Goal: Task Accomplishment & Management: Manage account settings

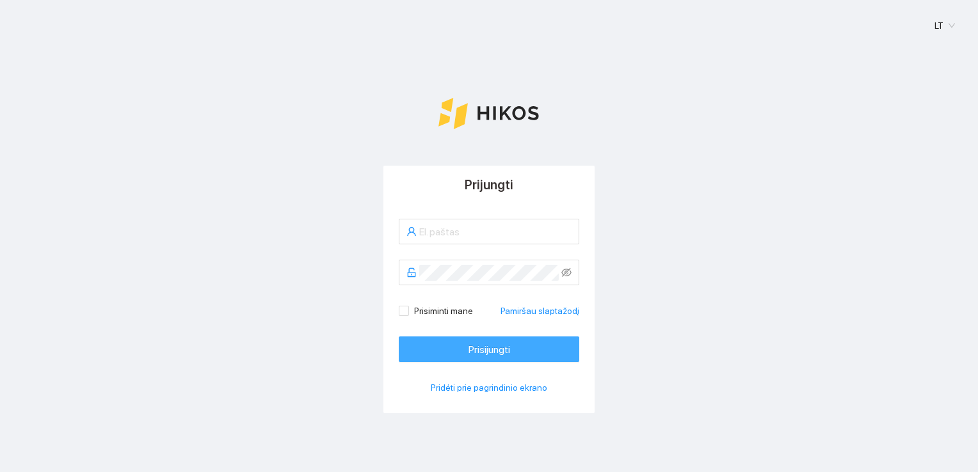
type input "darius.jancevicius@groward.eu"
click at [490, 350] on span "Prisijungti" at bounding box center [490, 350] width 42 height 16
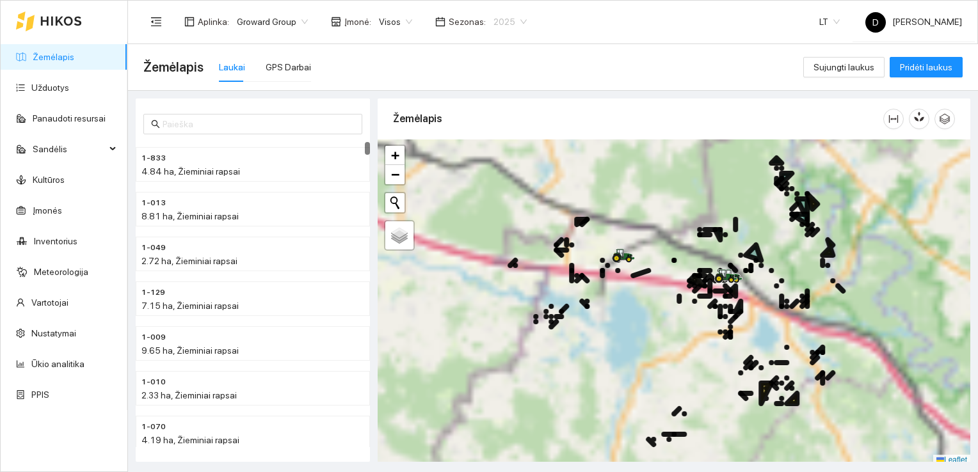
click at [502, 20] on span "2025" at bounding box center [510, 21] width 33 height 19
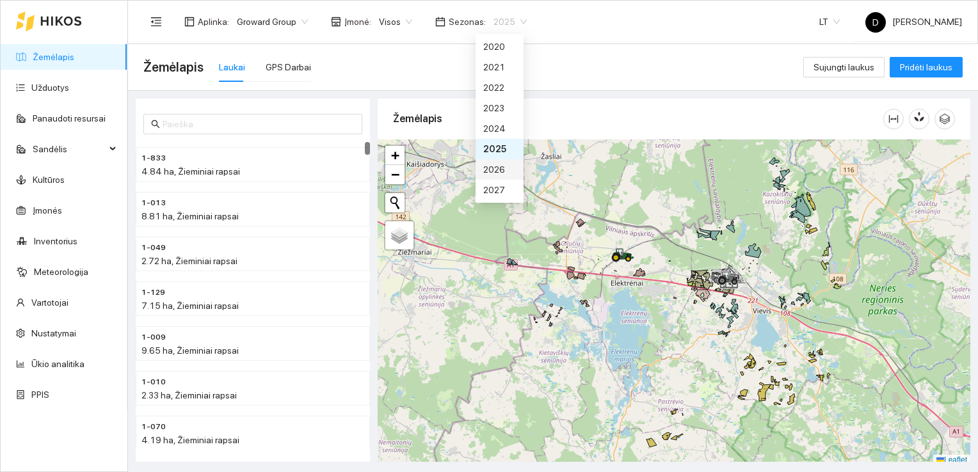
click at [497, 173] on div "2026" at bounding box center [499, 170] width 33 height 14
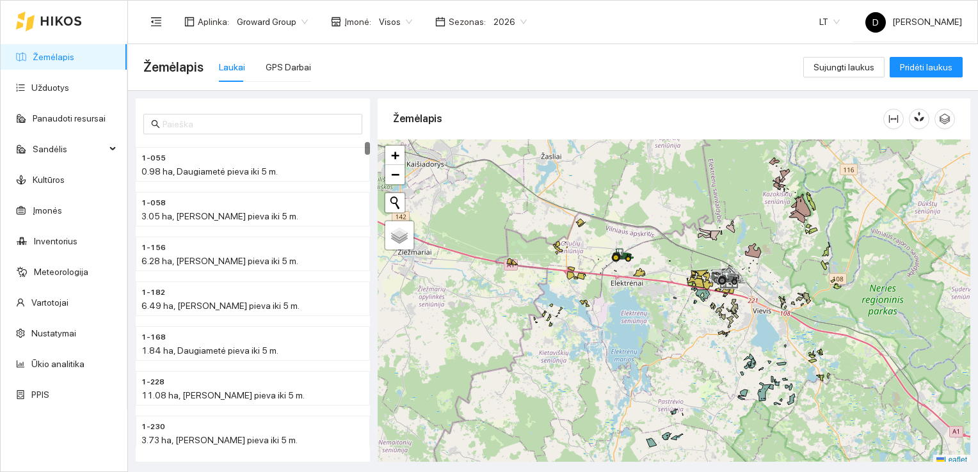
click at [551, 58] on div "Žemėlapis Laukai GPS Darbai" at bounding box center [473, 67] width 660 height 41
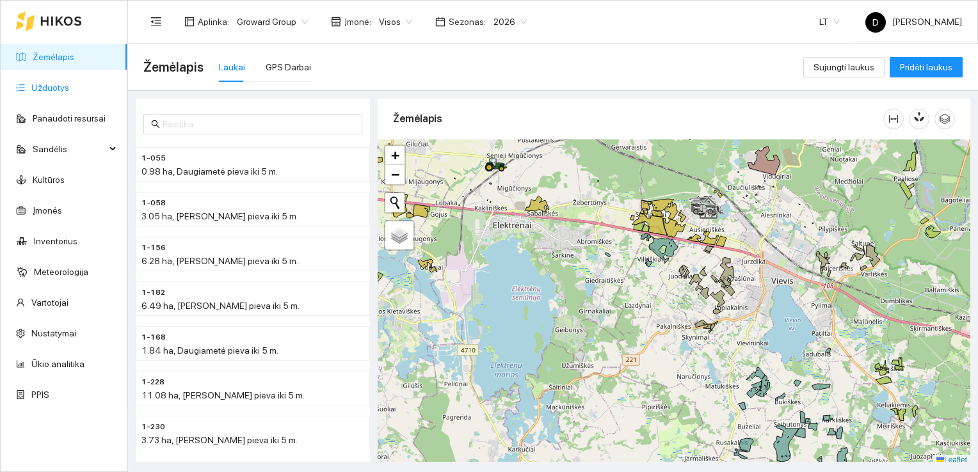
click at [44, 92] on link "Užduotys" at bounding box center [50, 88] width 38 height 10
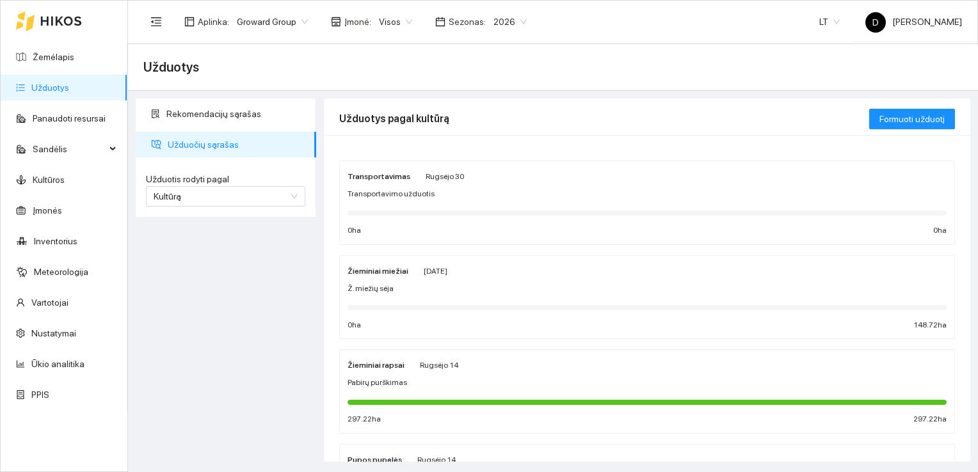
click at [230, 294] on div "Rekomendacijų sąrašas Užduočių sąrašas Užduotis rodyti pagal Kultūrą Užduotis r…" at bounding box center [226, 281] width 188 height 364
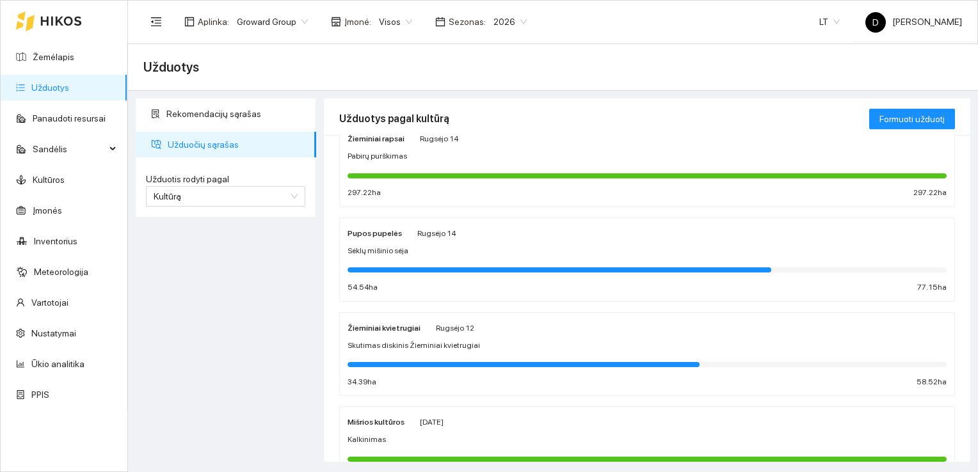
scroll to position [256, 0]
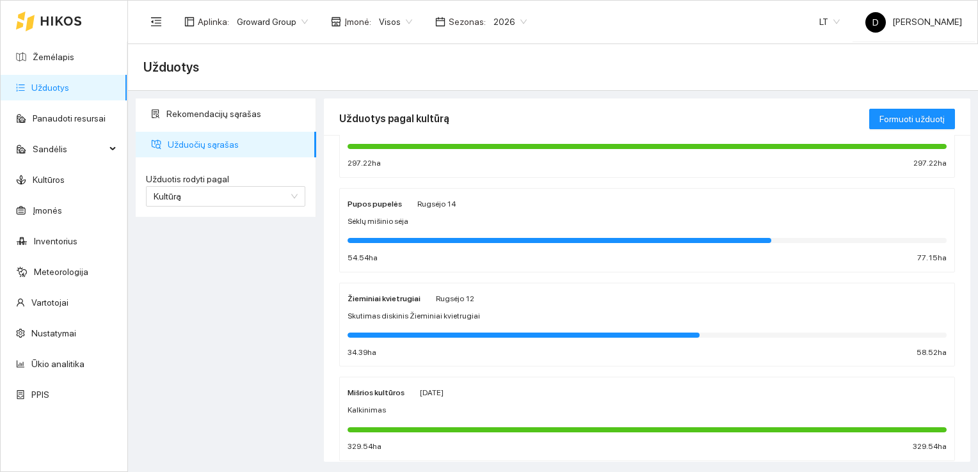
click at [446, 237] on div at bounding box center [647, 240] width 599 height 14
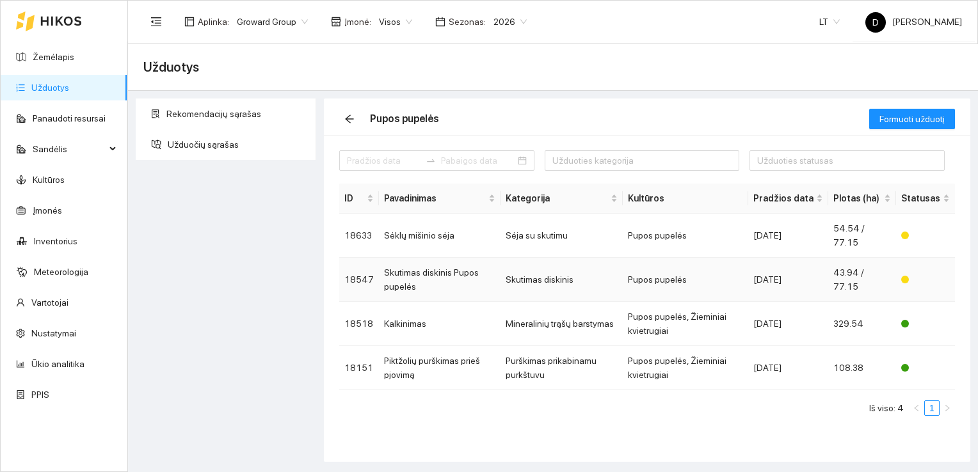
click at [438, 277] on td "Skutimas diskinis Pupos pupelės" at bounding box center [440, 280] width 122 height 44
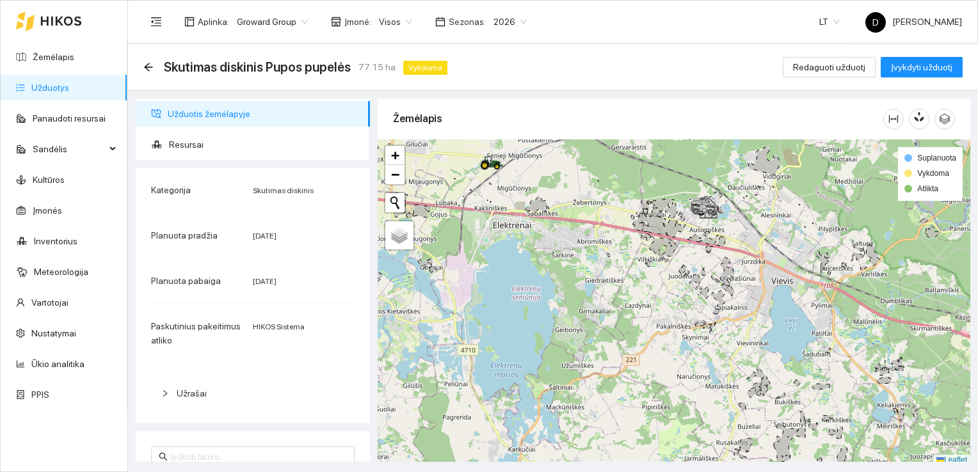
scroll to position [3, 0]
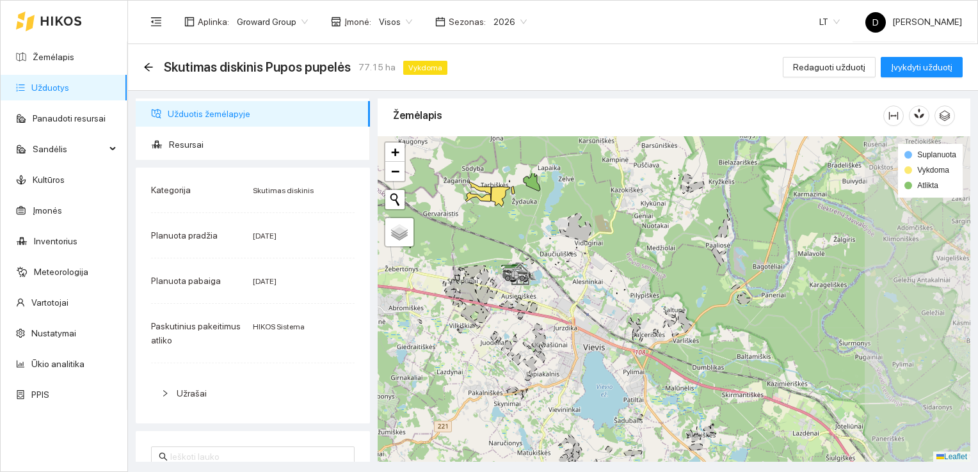
drag, startPoint x: 796, startPoint y: 277, endPoint x: 609, endPoint y: 335, distance: 195.0
click at [606, 345] on div at bounding box center [674, 299] width 593 height 326
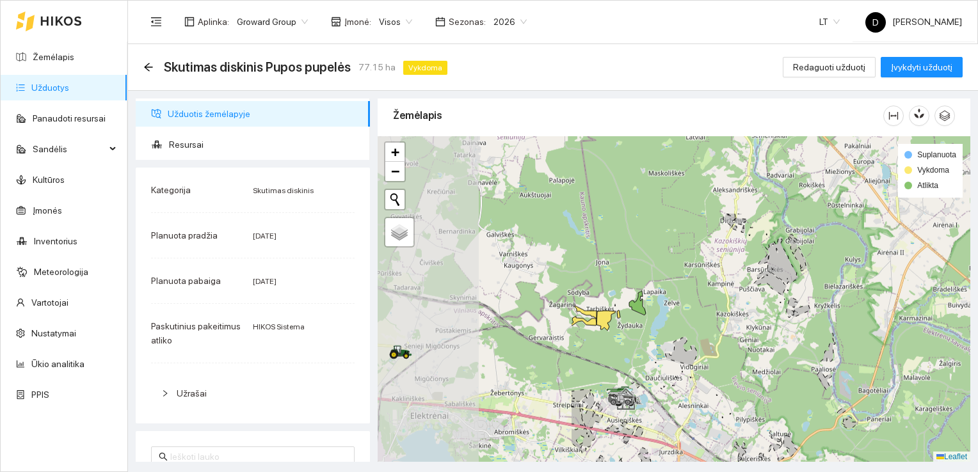
drag, startPoint x: 467, startPoint y: 239, endPoint x: 727, endPoint y: 334, distance: 276.6
click at [727, 334] on div at bounding box center [674, 299] width 593 height 326
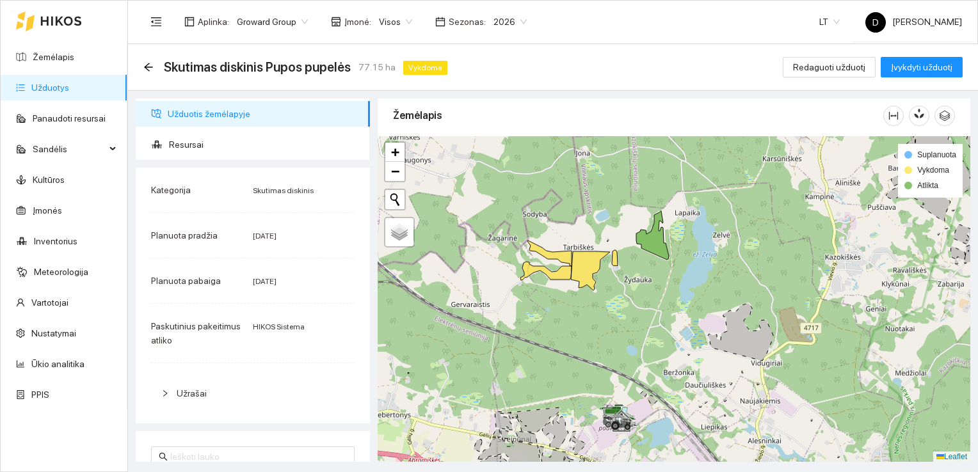
drag, startPoint x: 554, startPoint y: 336, endPoint x: 620, endPoint y: 337, distance: 66.6
click at [620, 337] on div at bounding box center [674, 299] width 593 height 326
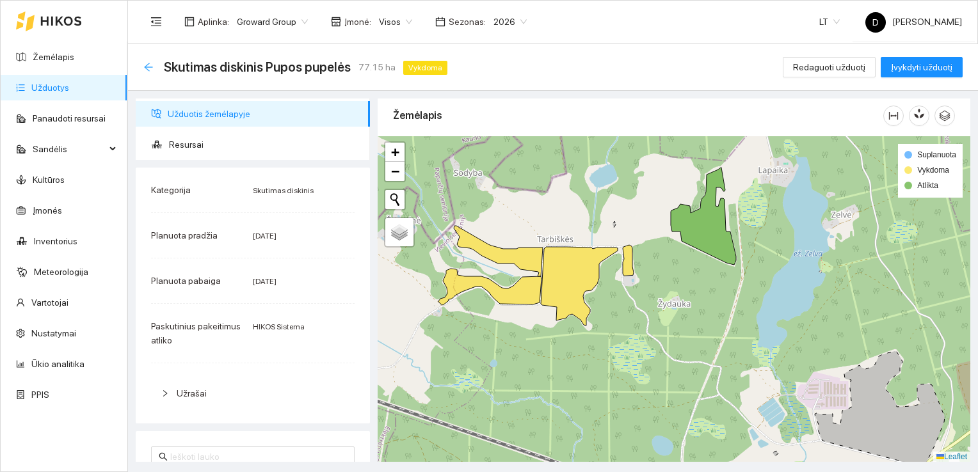
click at [150, 62] on icon "arrow-left" at bounding box center [148, 67] width 10 height 10
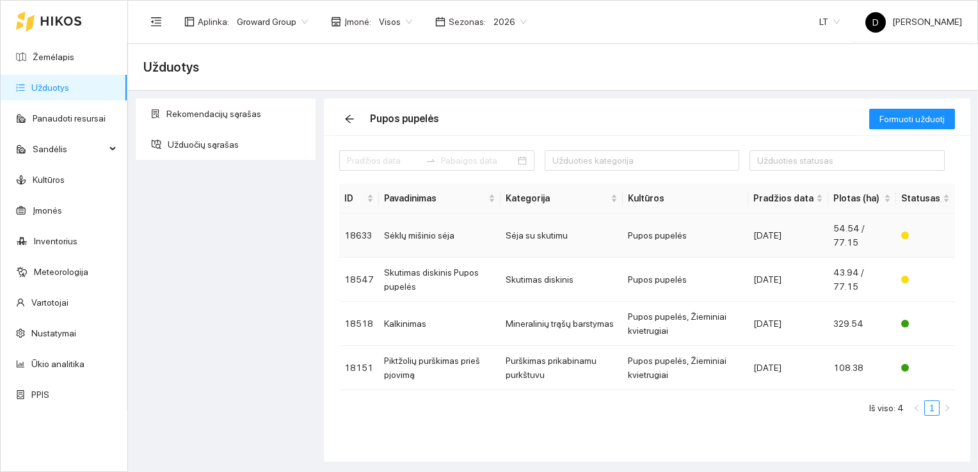
click at [415, 236] on td "Sėklų mišinio sėja" at bounding box center [440, 236] width 122 height 44
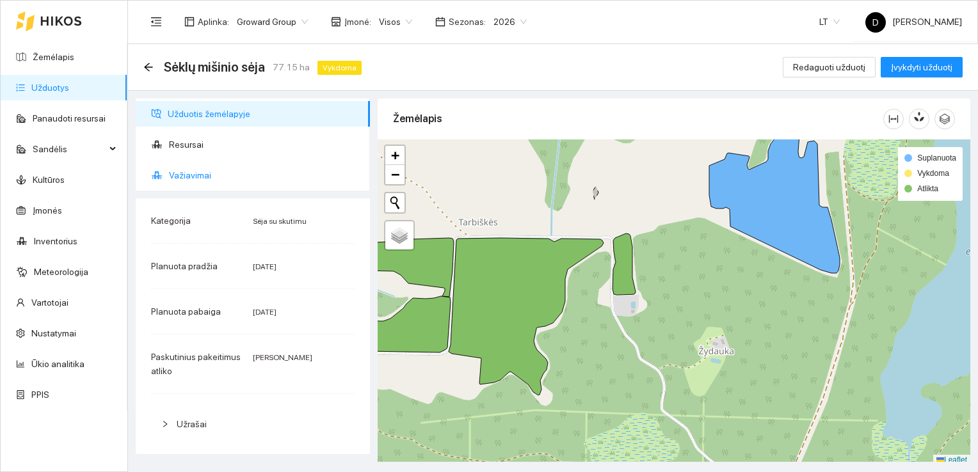
click at [200, 173] on span "Važiavimai" at bounding box center [264, 176] width 191 height 26
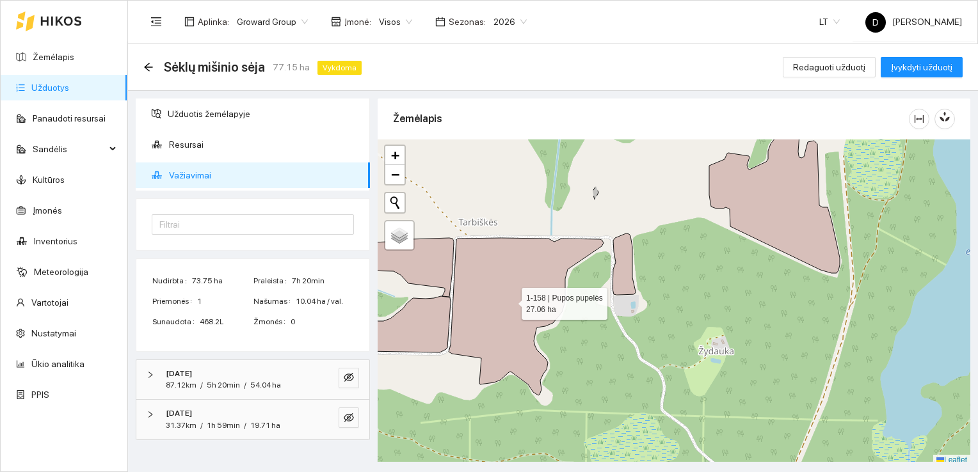
scroll to position [3, 0]
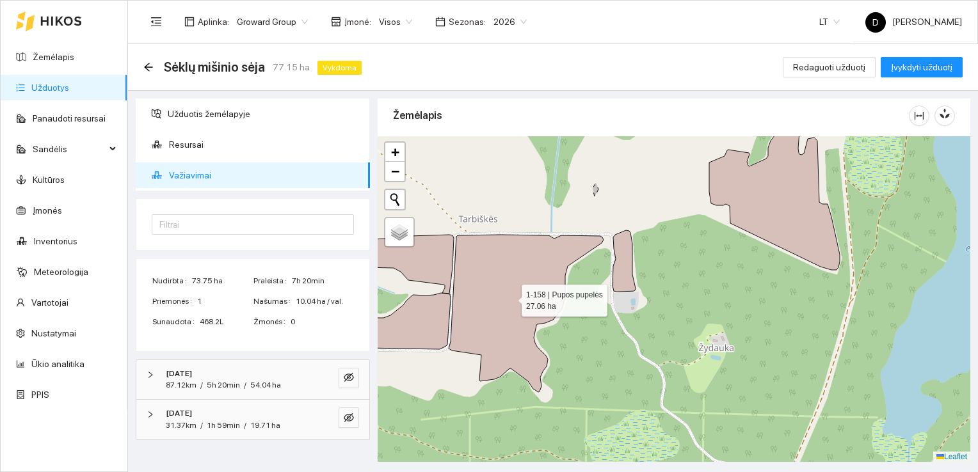
click at [530, 277] on icon at bounding box center [526, 313] width 155 height 157
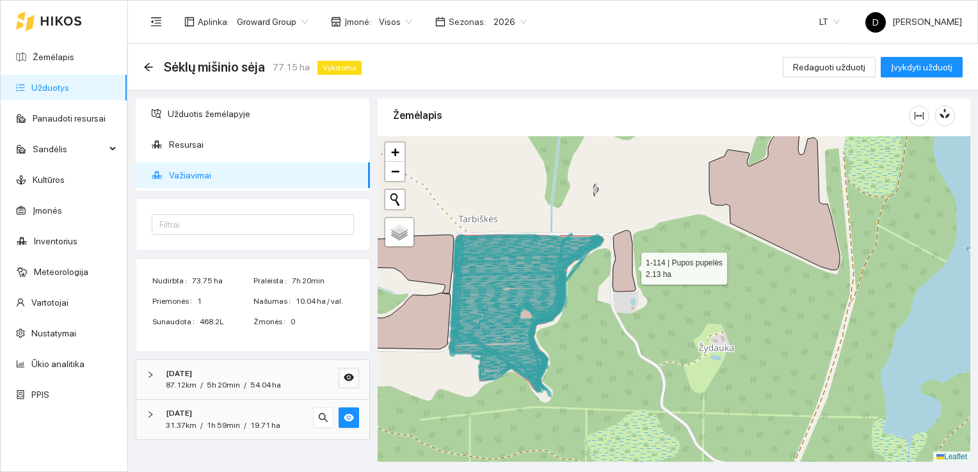
click at [630, 265] on icon at bounding box center [624, 260] width 23 height 61
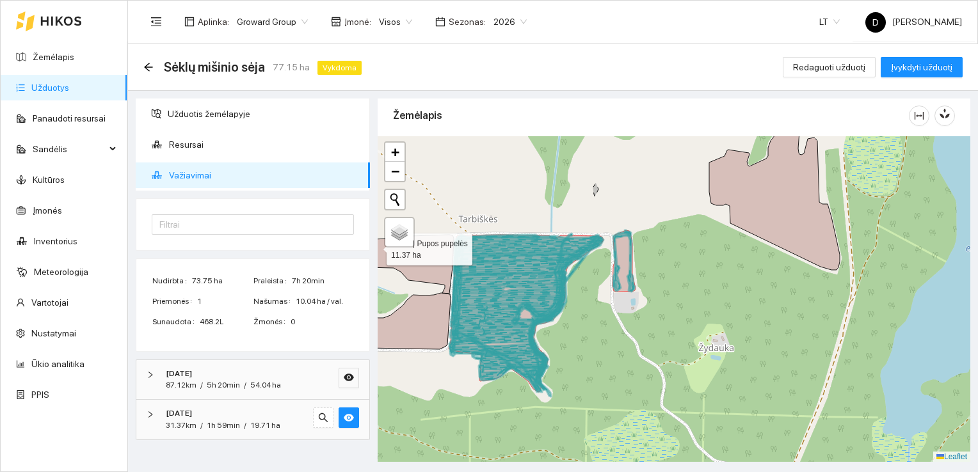
click at [413, 258] on icon at bounding box center [385, 253] width 138 height 81
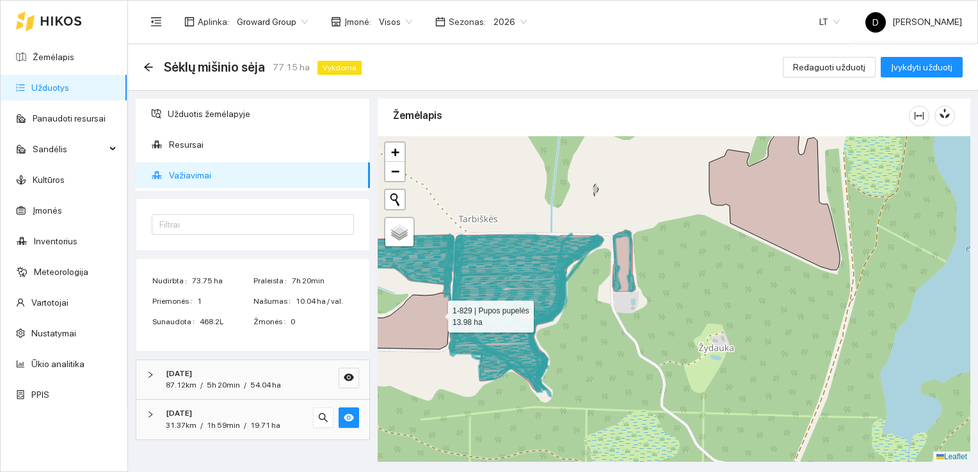
click at [437, 313] on icon at bounding box center [383, 321] width 134 height 56
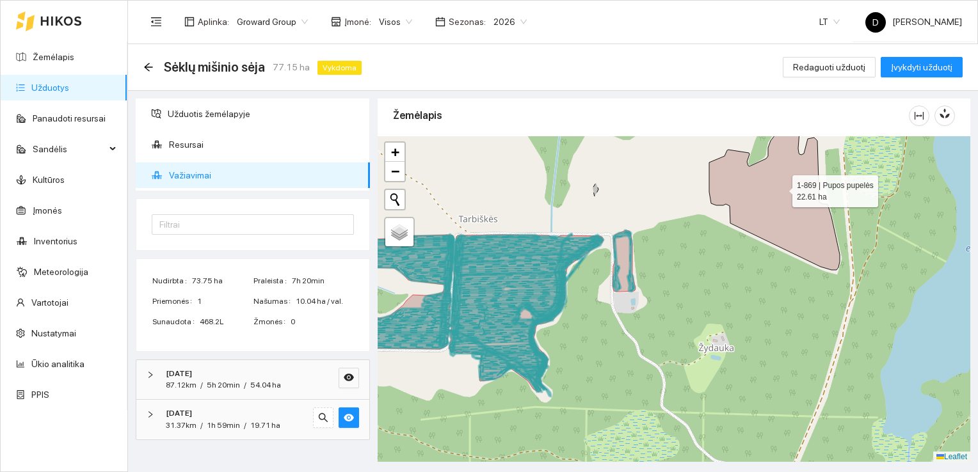
click at [776, 191] on icon at bounding box center [774, 186] width 131 height 168
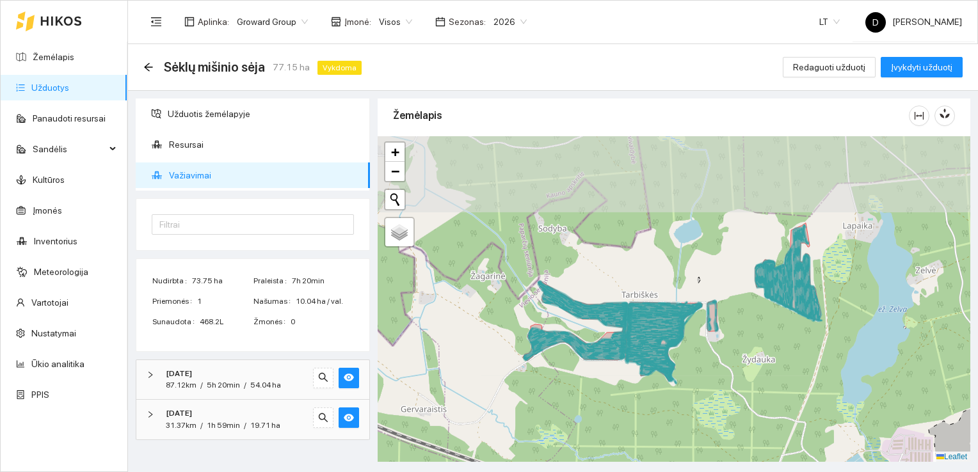
drag, startPoint x: 766, startPoint y: 273, endPoint x: 778, endPoint y: 362, distance: 89.8
click at [778, 362] on div at bounding box center [674, 299] width 593 height 326
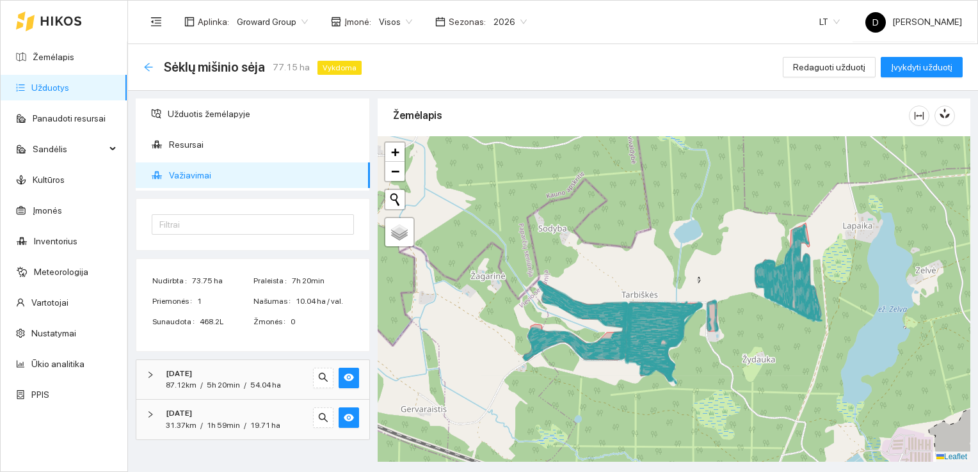
click at [153, 67] on icon "arrow-left" at bounding box center [148, 67] width 10 height 10
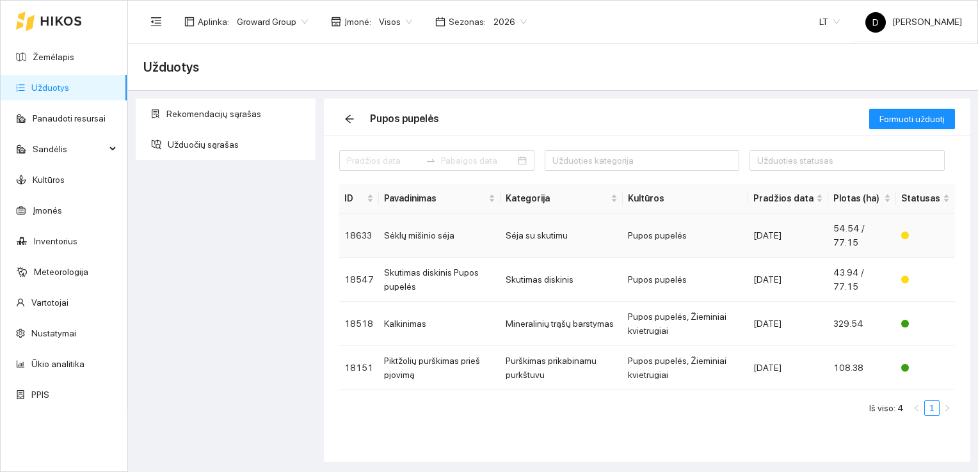
click at [743, 234] on td "Pupos pupelės" at bounding box center [685, 236] width 125 height 44
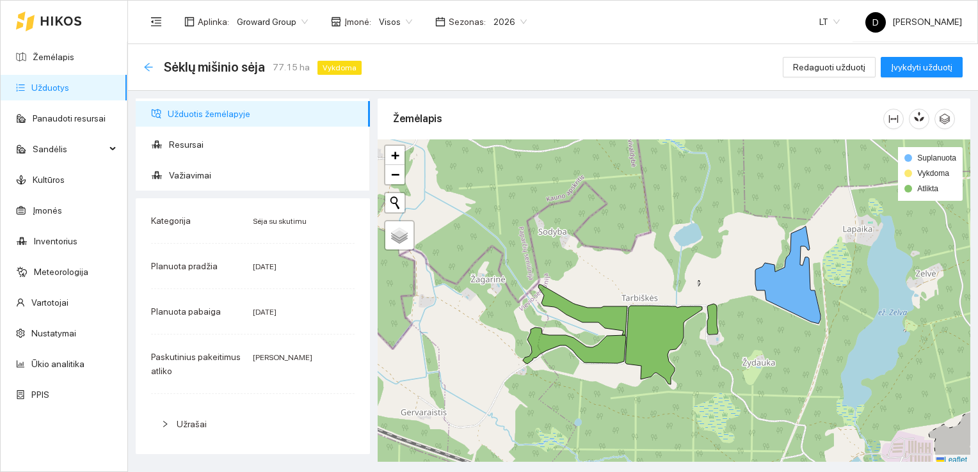
click at [150, 68] on icon "arrow-left" at bounding box center [148, 67] width 10 height 10
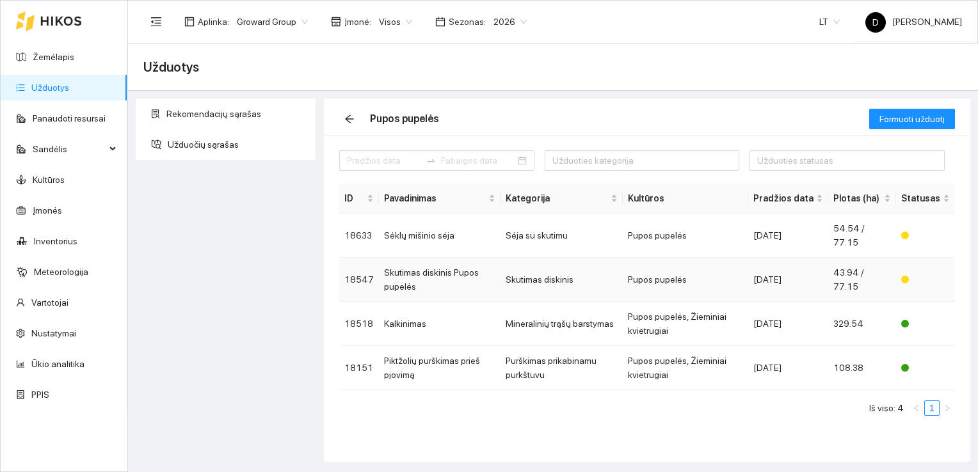
click at [451, 282] on td "Skutimas diskinis Pupos pupelės" at bounding box center [440, 280] width 122 height 44
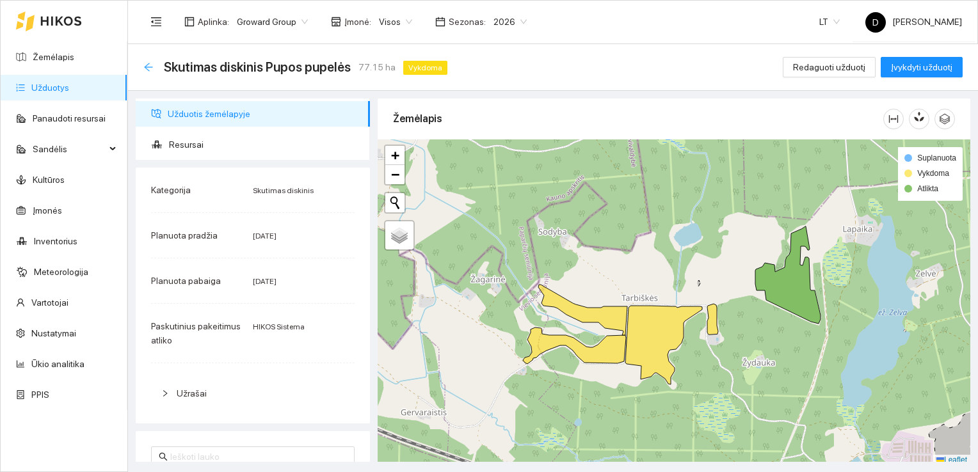
click at [148, 68] on icon "arrow-left" at bounding box center [148, 67] width 10 height 10
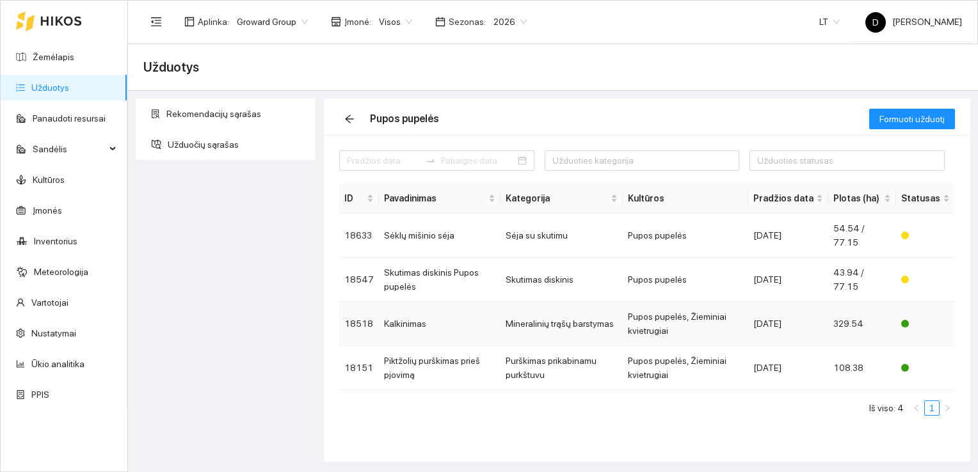
click at [535, 321] on td "Mineralinių trąšų barstymas" at bounding box center [562, 324] width 122 height 44
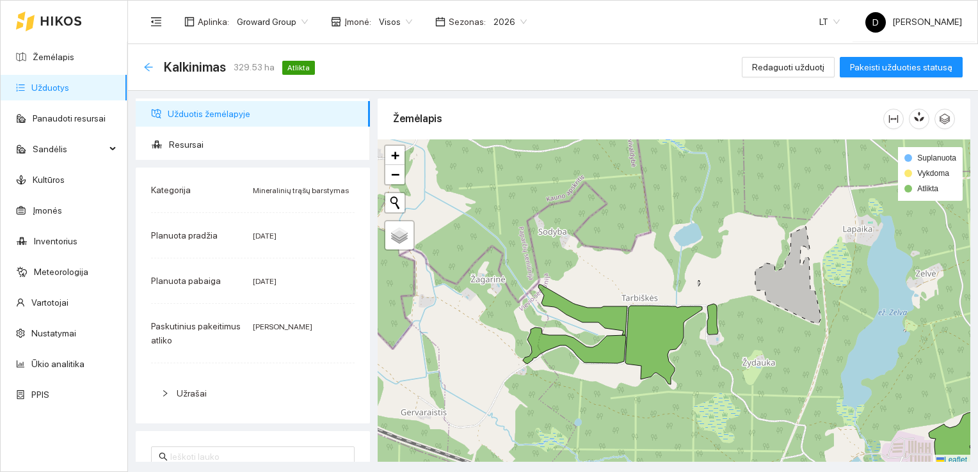
click at [149, 67] on icon "arrow-left" at bounding box center [148, 67] width 8 height 8
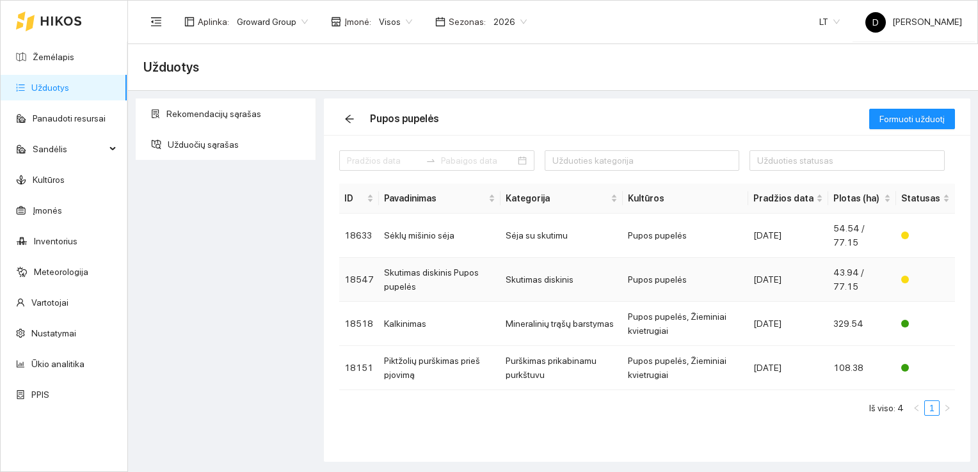
click at [495, 276] on td "Skutimas diskinis Pupos pupelės" at bounding box center [440, 280] width 122 height 44
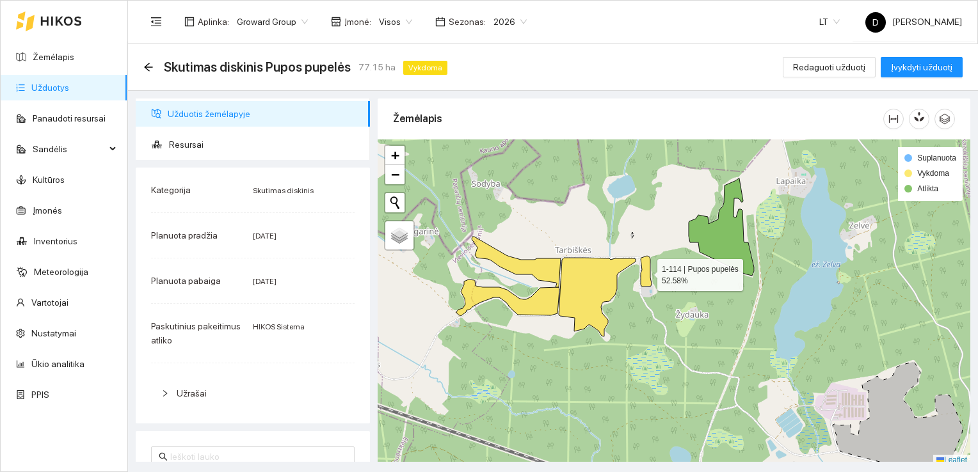
scroll to position [3, 0]
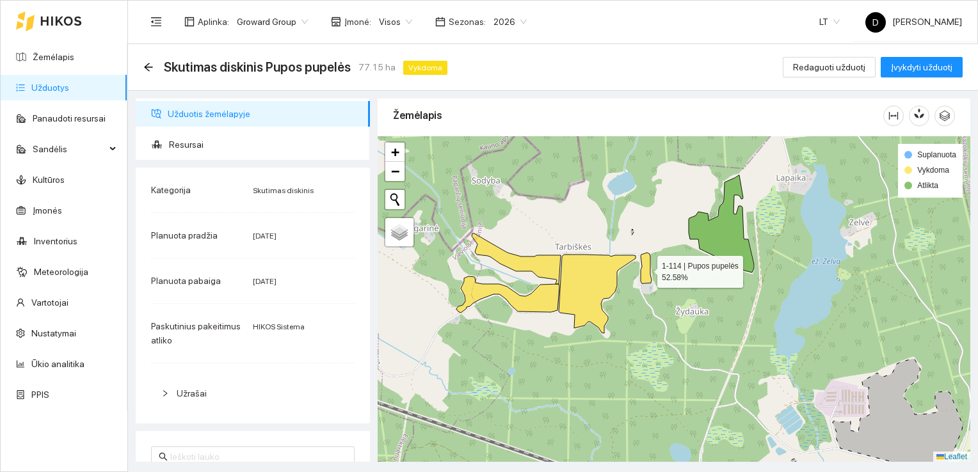
click at [643, 273] on icon at bounding box center [646, 268] width 11 height 31
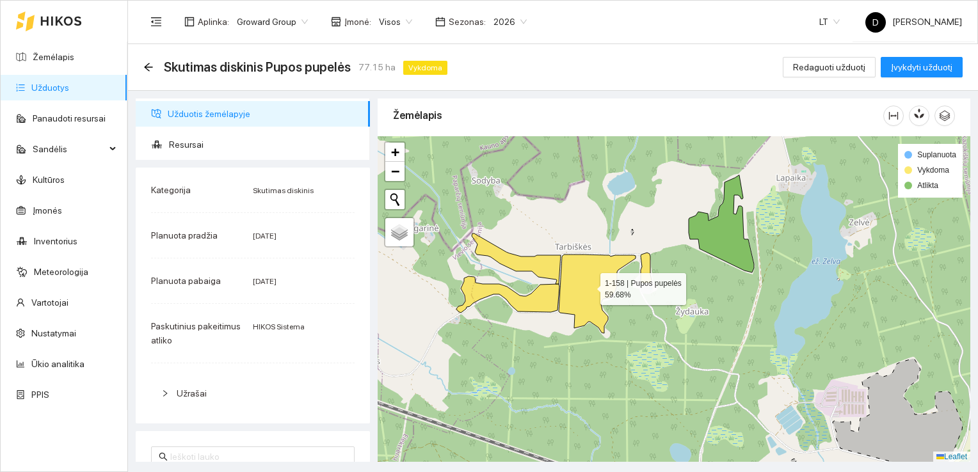
click at [600, 266] on icon at bounding box center [597, 294] width 77 height 79
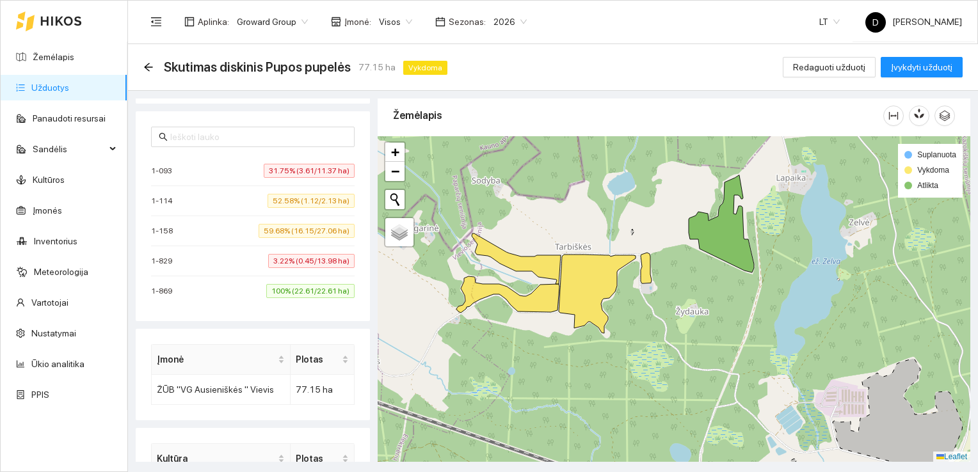
scroll to position [378, 0]
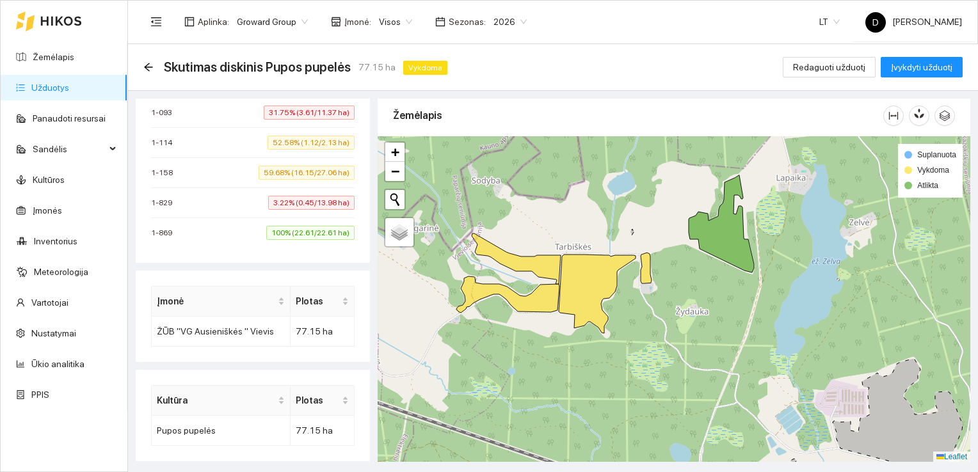
click at [318, 171] on span "59.68% (16.15/27.06 ha)" at bounding box center [307, 173] width 96 height 14
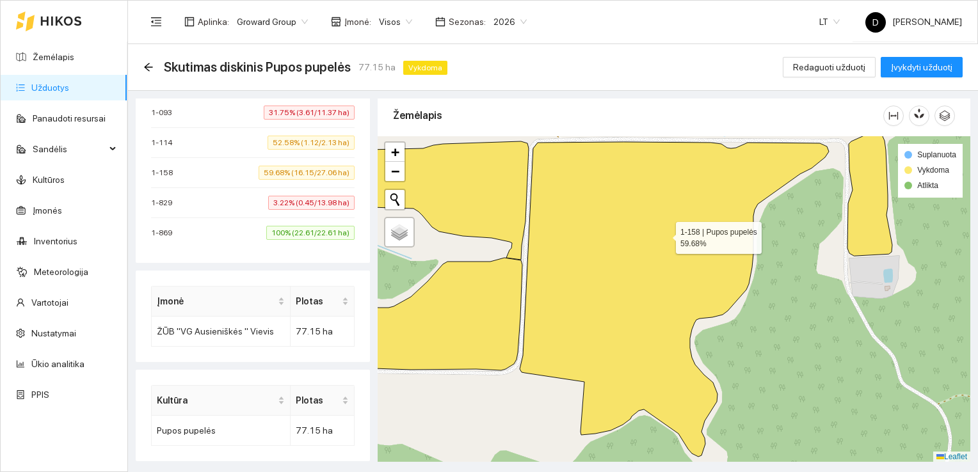
click at [664, 234] on icon at bounding box center [674, 299] width 309 height 315
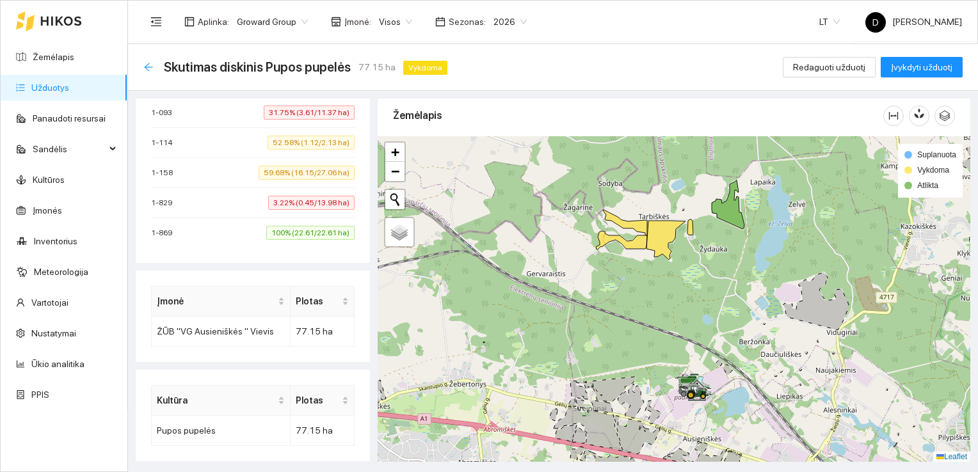
click at [147, 66] on icon "arrow-left" at bounding box center [148, 67] width 10 height 10
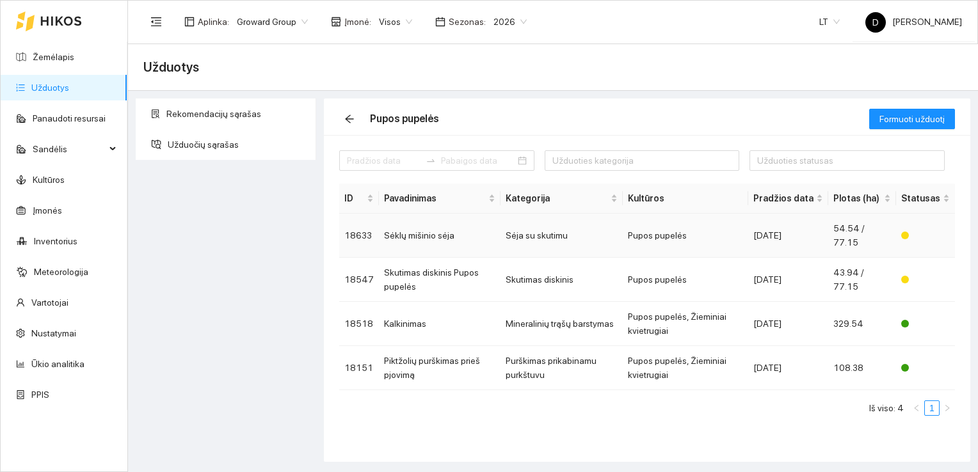
click at [429, 237] on td "Sėklų mišinio sėja" at bounding box center [440, 236] width 122 height 44
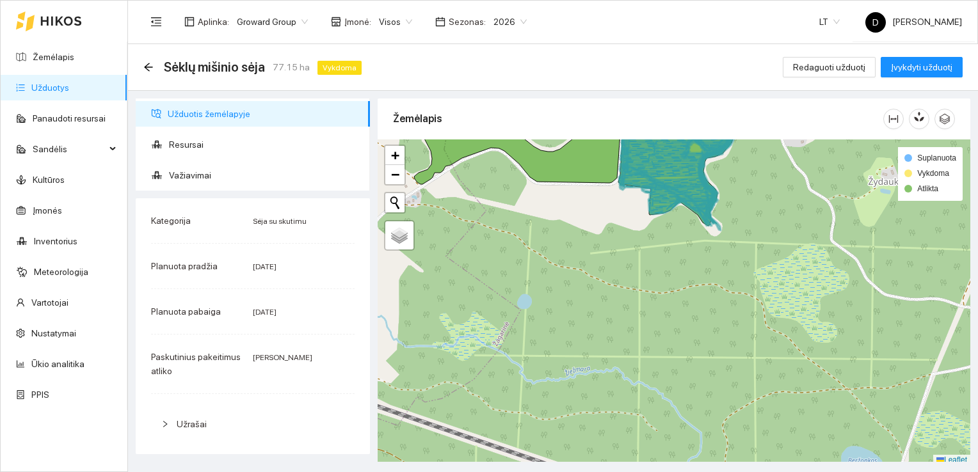
scroll to position [3, 0]
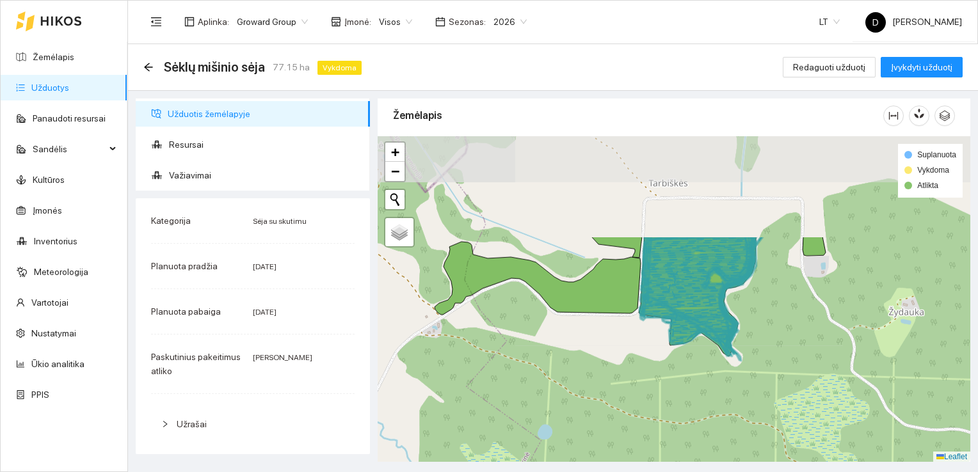
drag, startPoint x: 643, startPoint y: 252, endPoint x: 666, endPoint y: 390, distance: 140.7
click at [666, 390] on div at bounding box center [674, 299] width 593 height 326
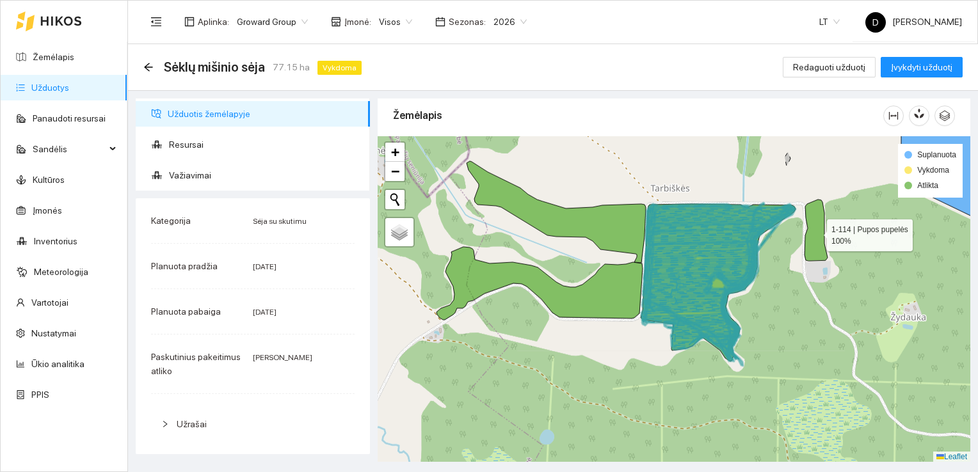
click at [816, 242] on icon at bounding box center [816, 230] width 23 height 61
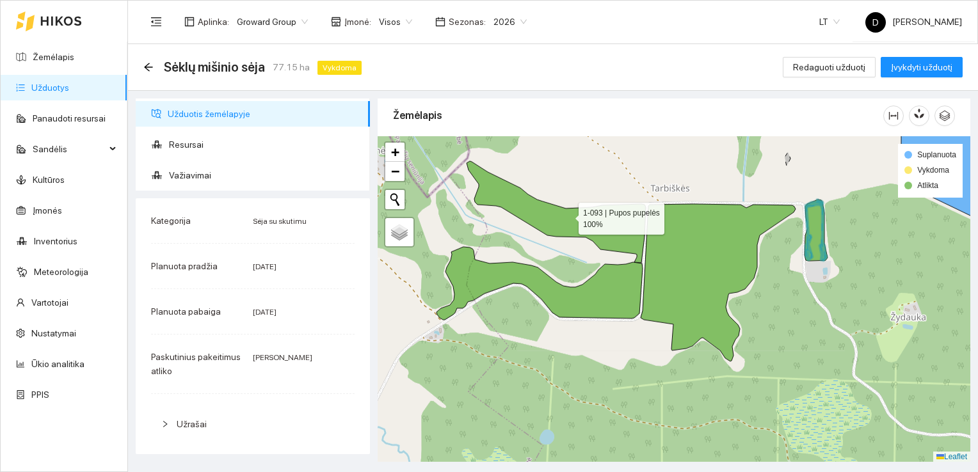
click at [571, 224] on icon at bounding box center [556, 212] width 179 height 102
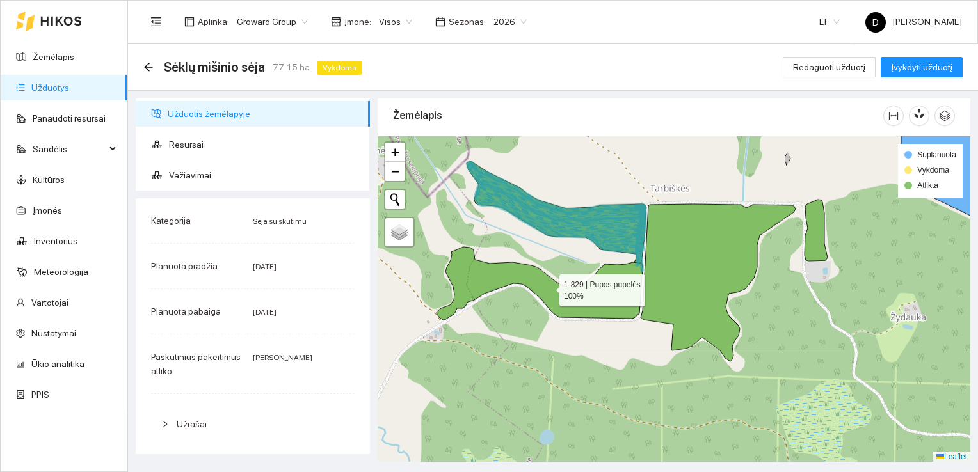
click at [603, 293] on icon at bounding box center [540, 283] width 206 height 73
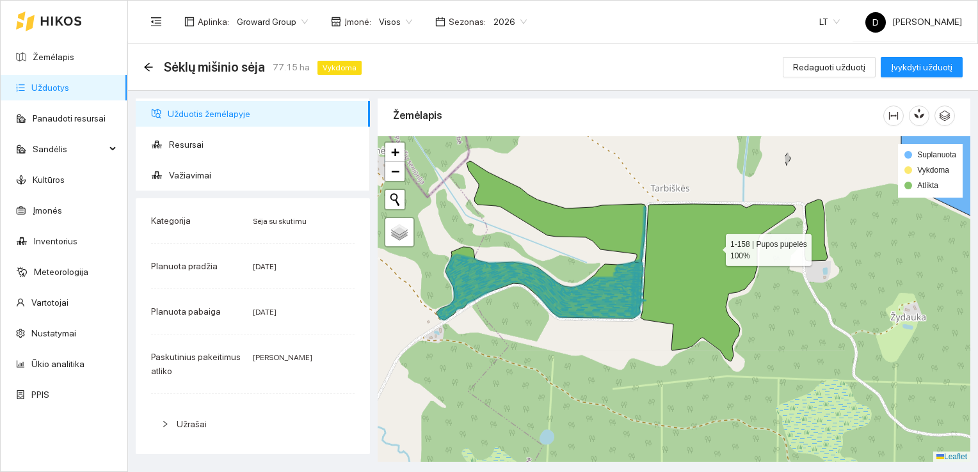
click at [714, 246] on icon at bounding box center [718, 282] width 155 height 157
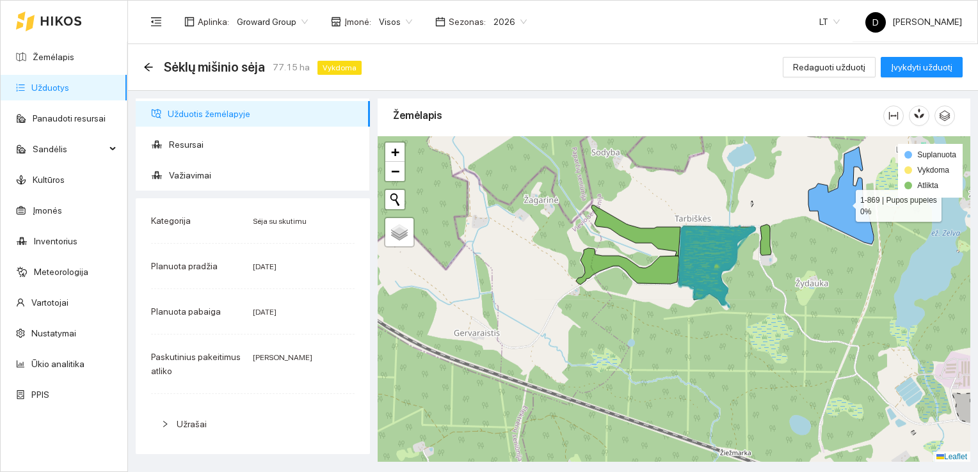
click at [831, 210] on icon at bounding box center [841, 195] width 65 height 97
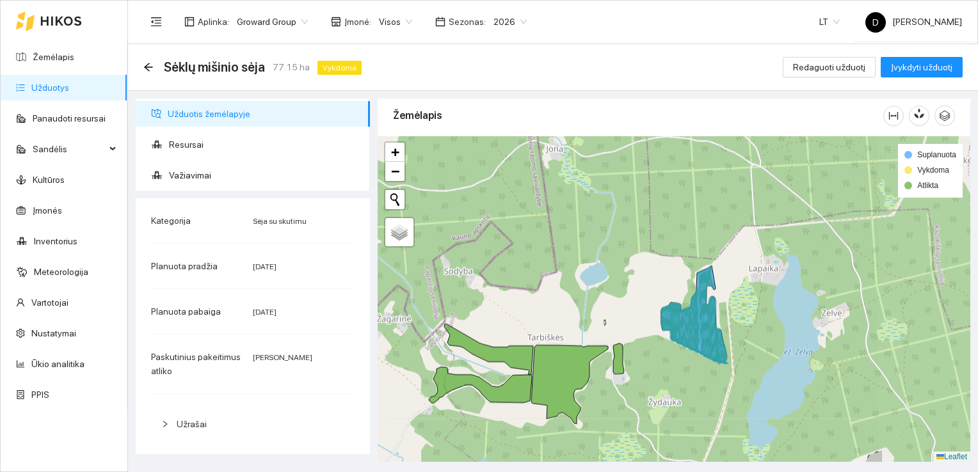
drag, startPoint x: 837, startPoint y: 252, endPoint x: 688, endPoint y: 346, distance: 175.5
click at [684, 367] on div at bounding box center [674, 299] width 593 height 326
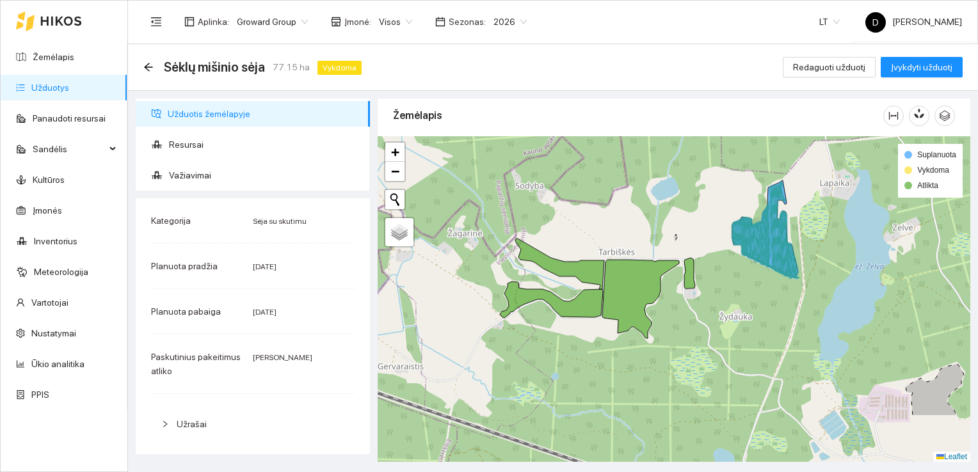
drag, startPoint x: 624, startPoint y: 286, endPoint x: 706, endPoint y: 206, distance: 114.1
click at [706, 206] on div at bounding box center [674, 299] width 593 height 326
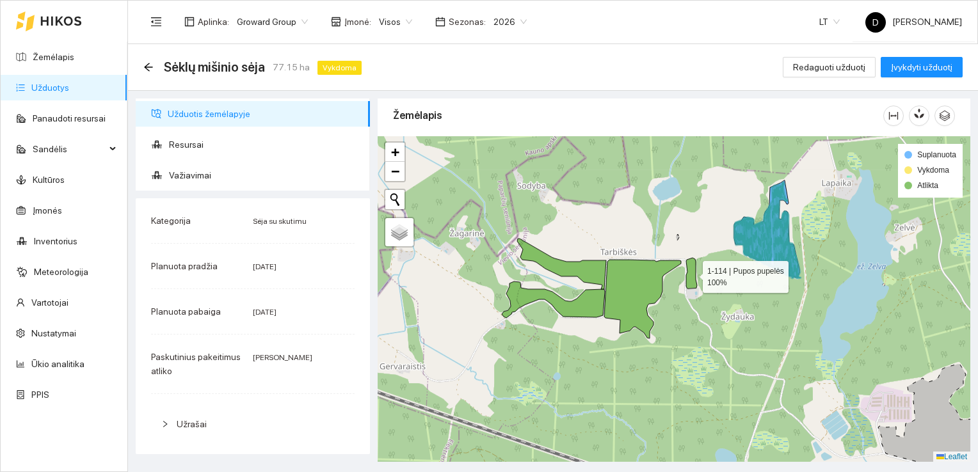
click at [688, 277] on icon at bounding box center [691, 273] width 11 height 31
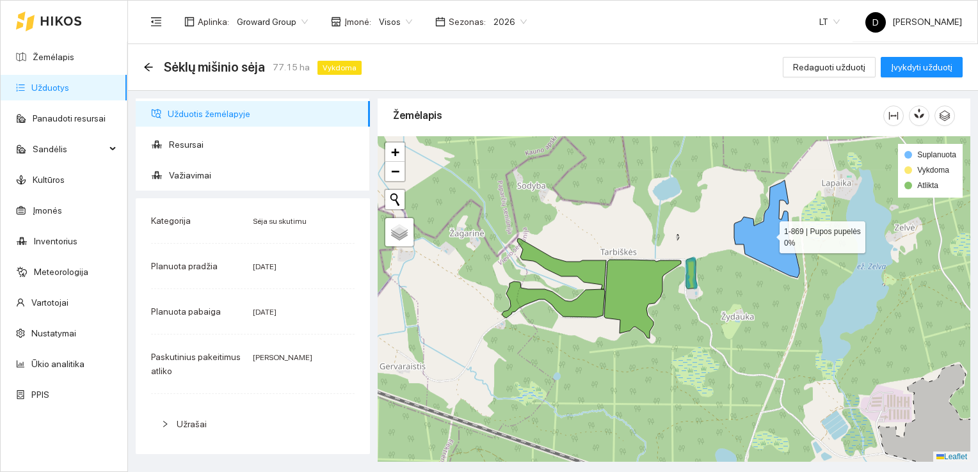
click at [768, 234] on icon at bounding box center [766, 229] width 65 height 97
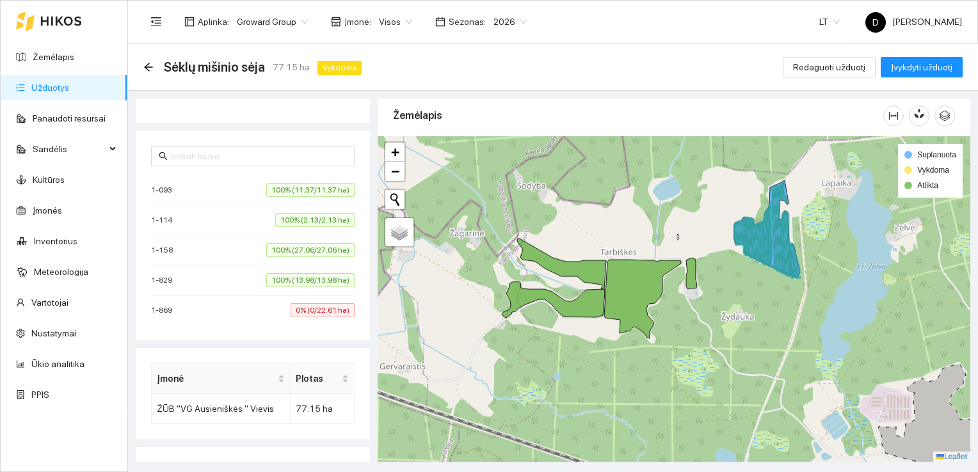
scroll to position [339, 0]
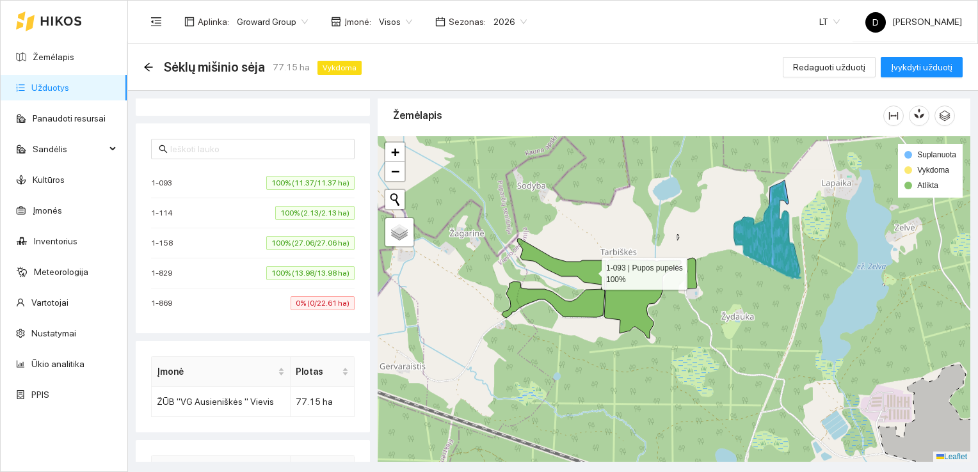
click at [590, 270] on icon at bounding box center [561, 264] width 89 height 51
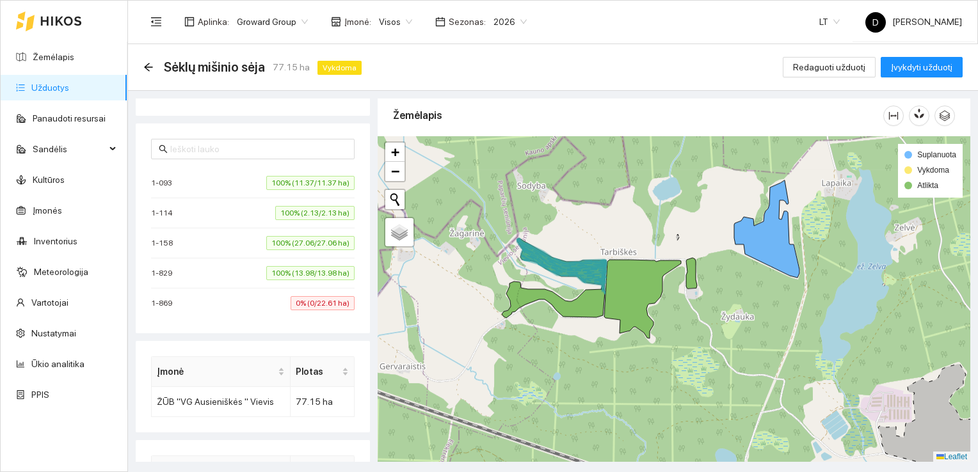
click at [628, 232] on div at bounding box center [674, 299] width 593 height 326
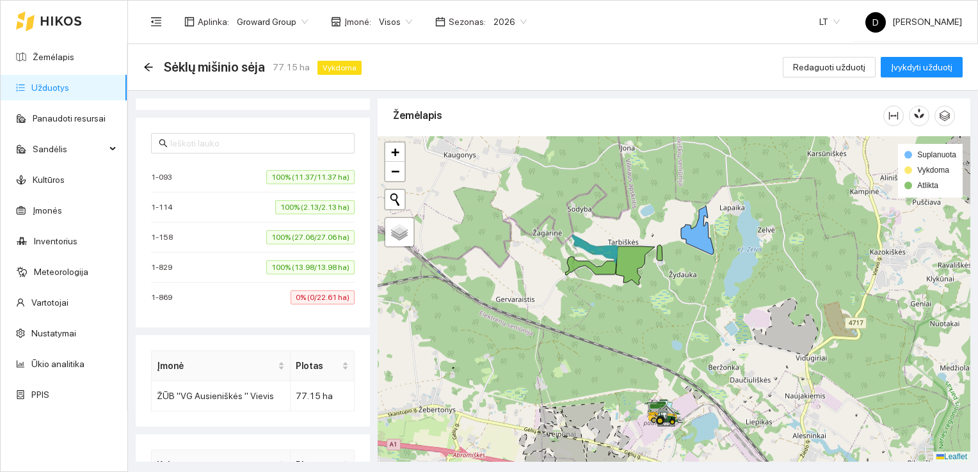
scroll to position [409, 0]
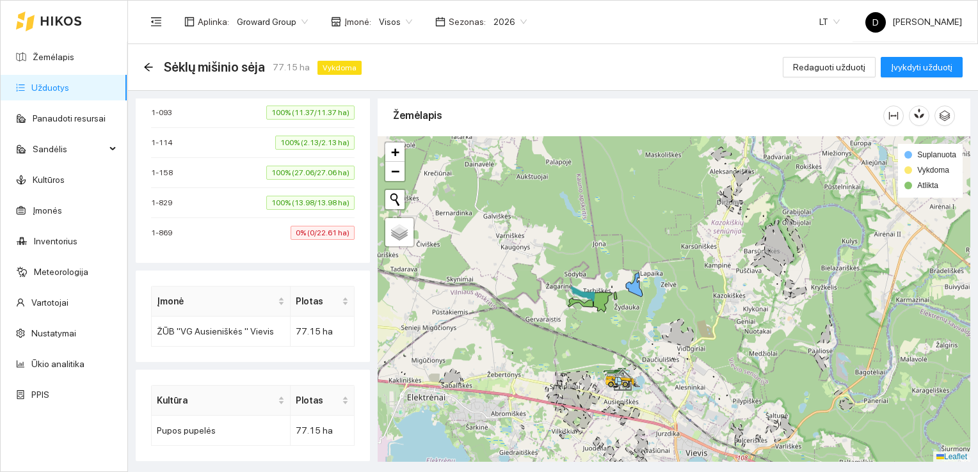
drag, startPoint x: 650, startPoint y: 301, endPoint x: 609, endPoint y: 319, distance: 44.7
click at [609, 319] on div at bounding box center [674, 299] width 593 height 326
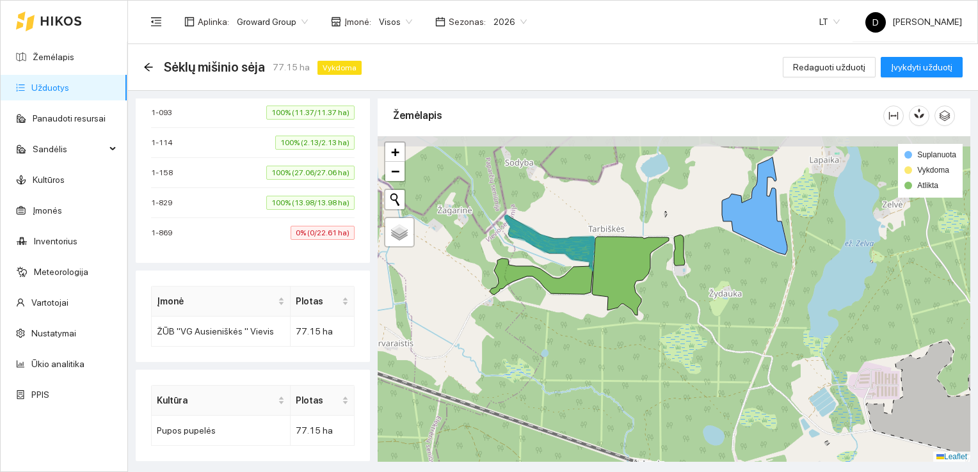
drag, startPoint x: 606, startPoint y: 315, endPoint x: 649, endPoint y: 334, distance: 46.7
click at [649, 334] on div at bounding box center [674, 299] width 593 height 326
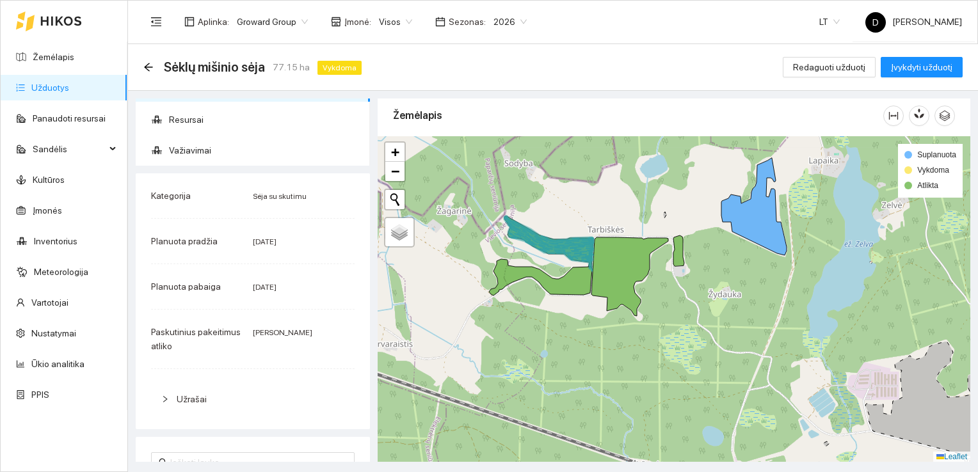
scroll to position [0, 0]
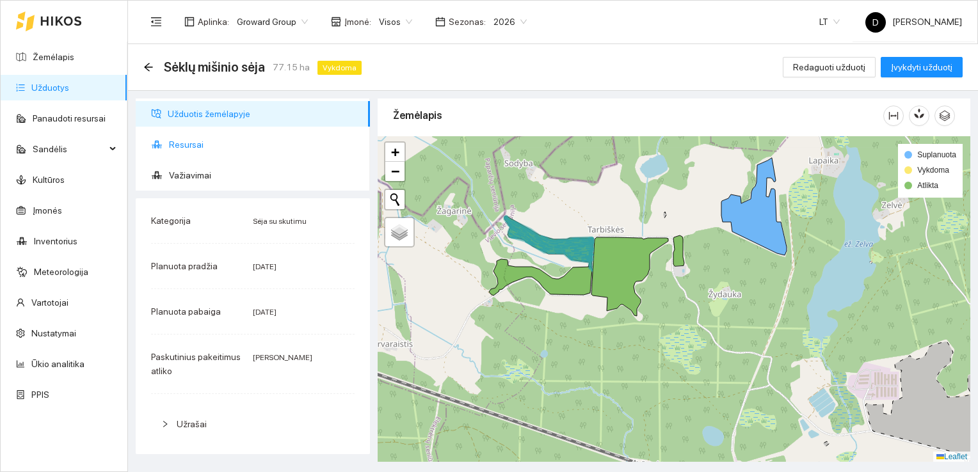
click at [191, 137] on span "Resursai" at bounding box center [264, 145] width 191 height 26
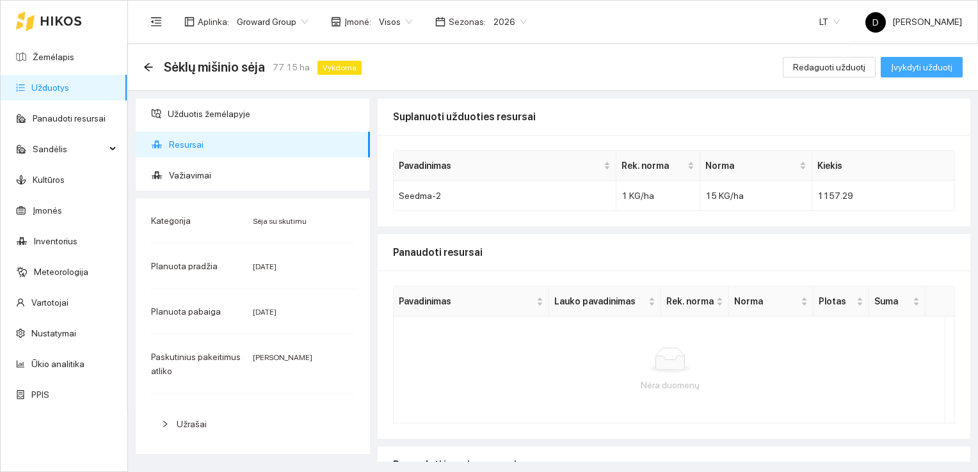
click at [927, 64] on span "Įvykdyti užduotį" at bounding box center [921, 67] width 61 height 14
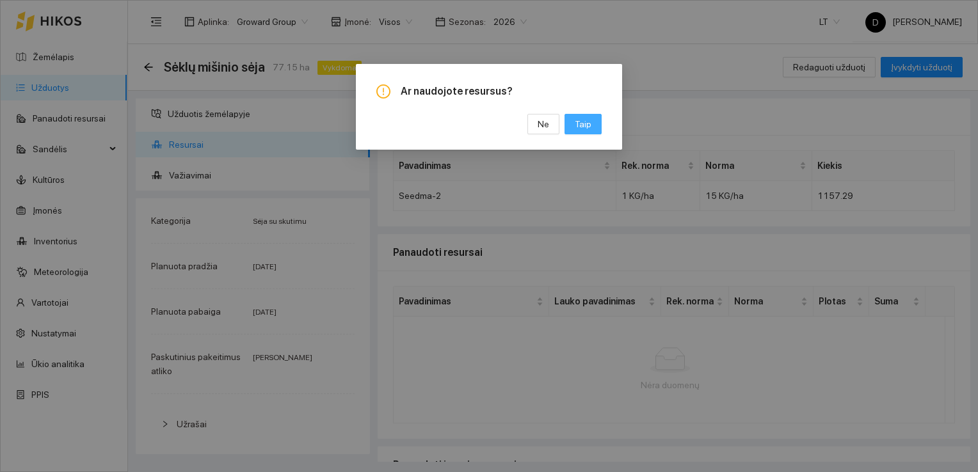
click at [584, 124] on span "Taip" at bounding box center [583, 124] width 17 height 14
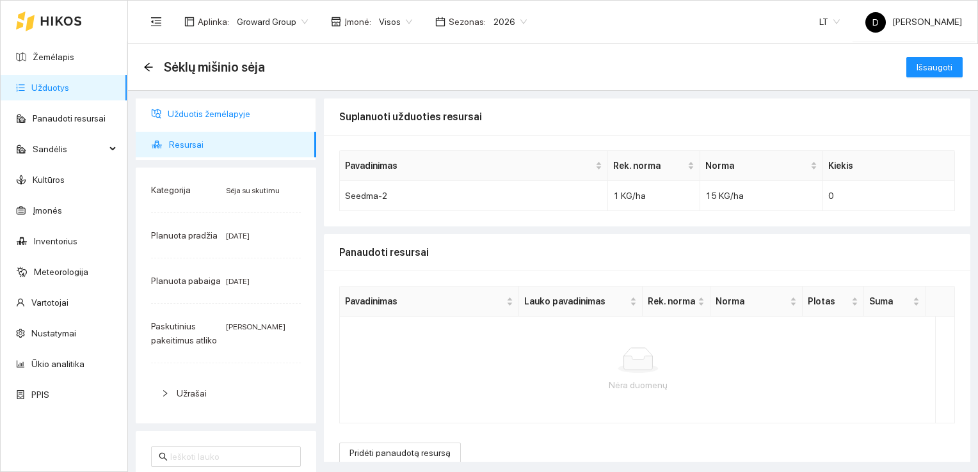
click at [220, 110] on span "Užduotis žemėlapyje" at bounding box center [237, 114] width 138 height 26
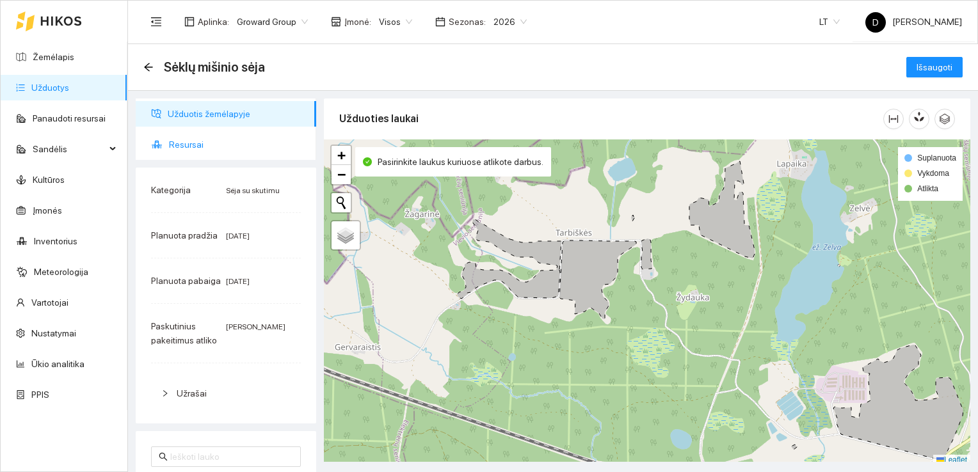
click at [187, 145] on span "Resursai" at bounding box center [237, 145] width 137 height 26
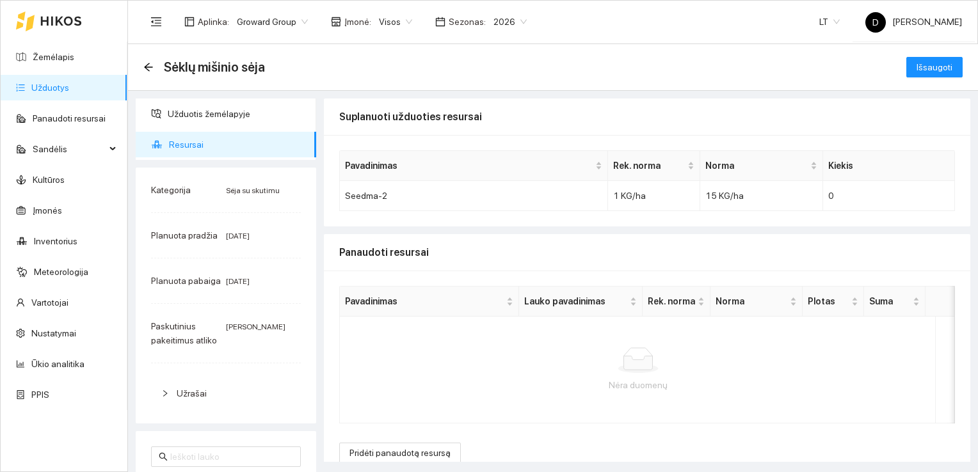
scroll to position [15, 0]
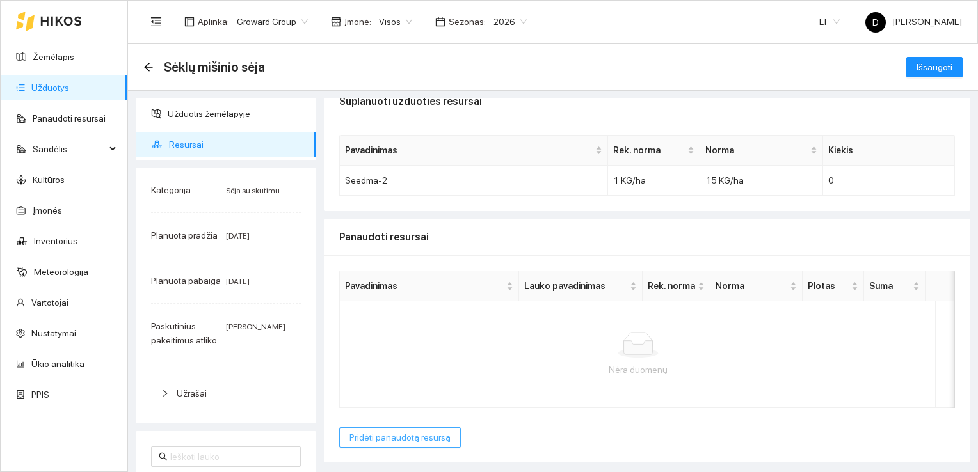
click at [413, 438] on span "Pridėti panaudotą resursą" at bounding box center [400, 438] width 101 height 14
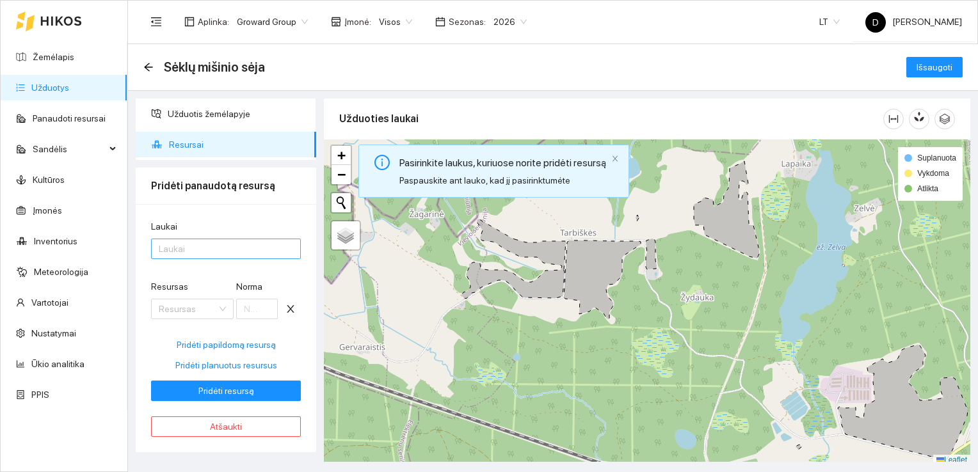
click at [216, 246] on div at bounding box center [219, 248] width 131 height 15
click at [201, 214] on div "Laukai Laukai Resursas Resursas Norma Pridėti papildomą resursą Pridėti planuot…" at bounding box center [226, 328] width 181 height 248
click at [229, 365] on span "Pridėti planuotus resursus" at bounding box center [226, 365] width 102 height 14
type input "15"
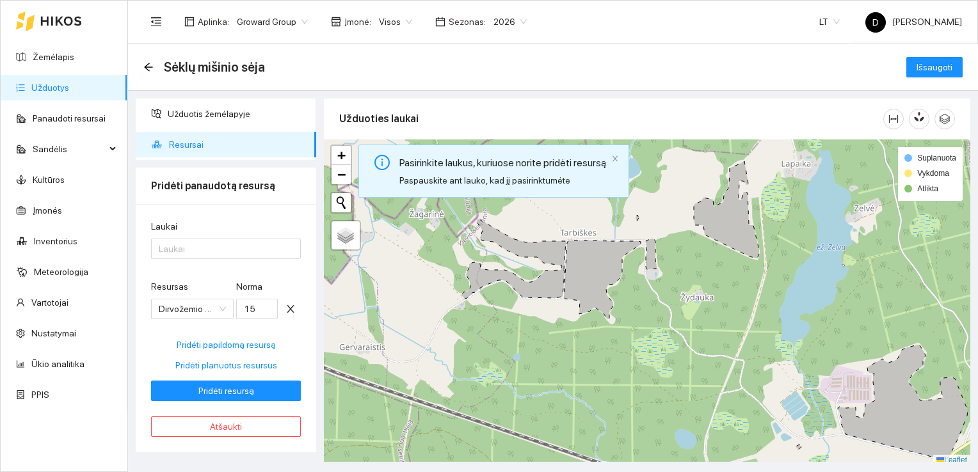
click at [239, 390] on span "Pridėti resursą" at bounding box center [226, 391] width 56 height 14
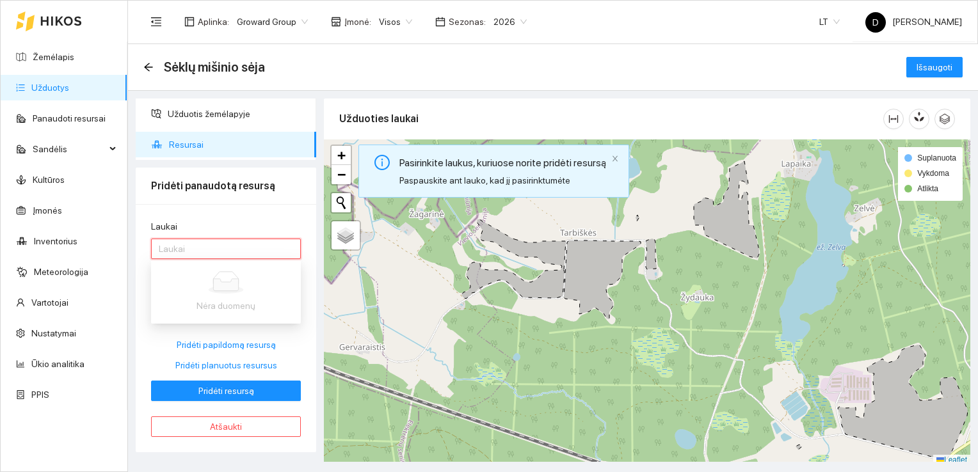
click at [187, 246] on div at bounding box center [219, 248] width 131 height 15
click at [246, 220] on div "Laukai" at bounding box center [226, 229] width 150 height 19
click at [259, 189] on div "Pridėti panaudotą resursą" at bounding box center [226, 186] width 150 height 36
click at [256, 425] on button "Atšaukti" at bounding box center [226, 427] width 150 height 20
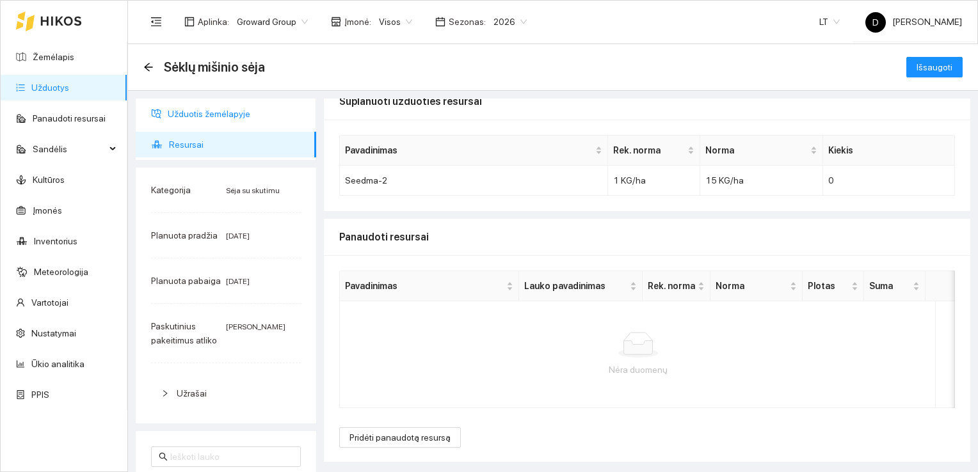
click at [220, 114] on span "Užduotis žemėlapyje" at bounding box center [237, 114] width 138 height 26
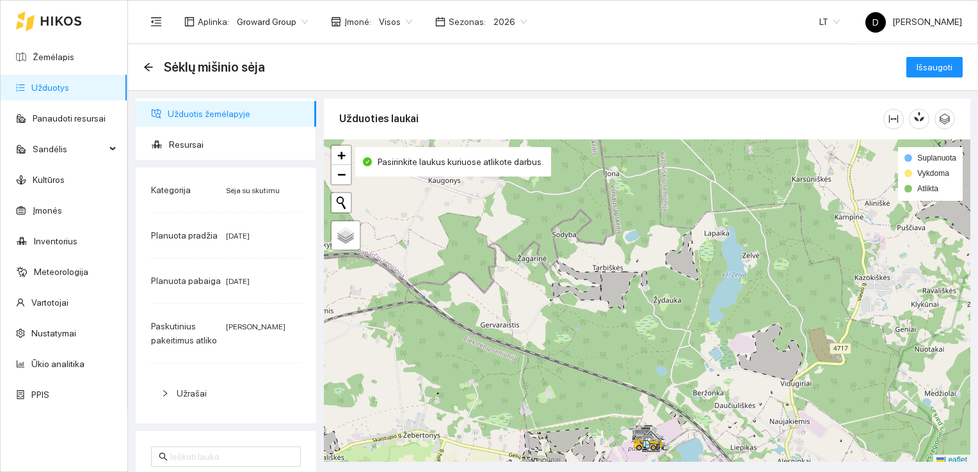
click at [680, 262] on icon at bounding box center [682, 256] width 33 height 49
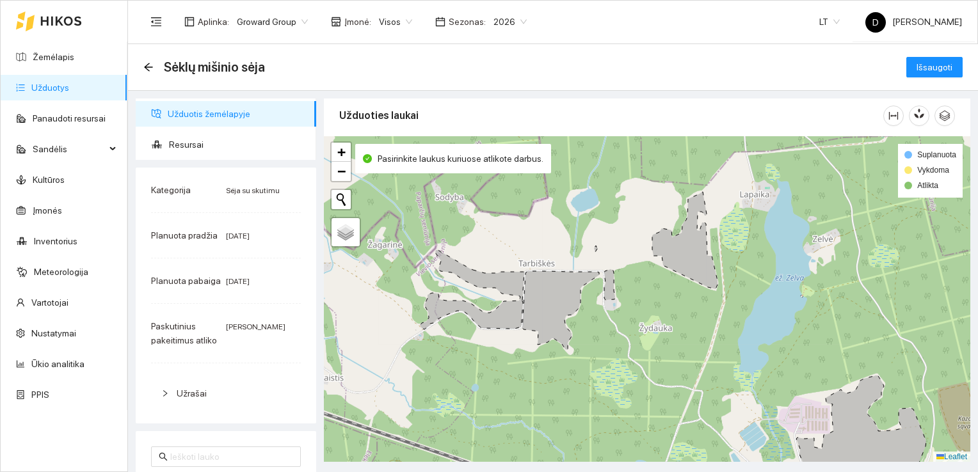
drag, startPoint x: 635, startPoint y: 259, endPoint x: 695, endPoint y: 314, distance: 81.1
click at [695, 314] on div at bounding box center [647, 299] width 647 height 326
click at [517, 277] on icon at bounding box center [479, 275] width 89 height 51
drag, startPoint x: 508, startPoint y: 311, endPoint x: 514, endPoint y: 307, distance: 7.8
click at [511, 309] on icon at bounding box center [471, 311] width 103 height 36
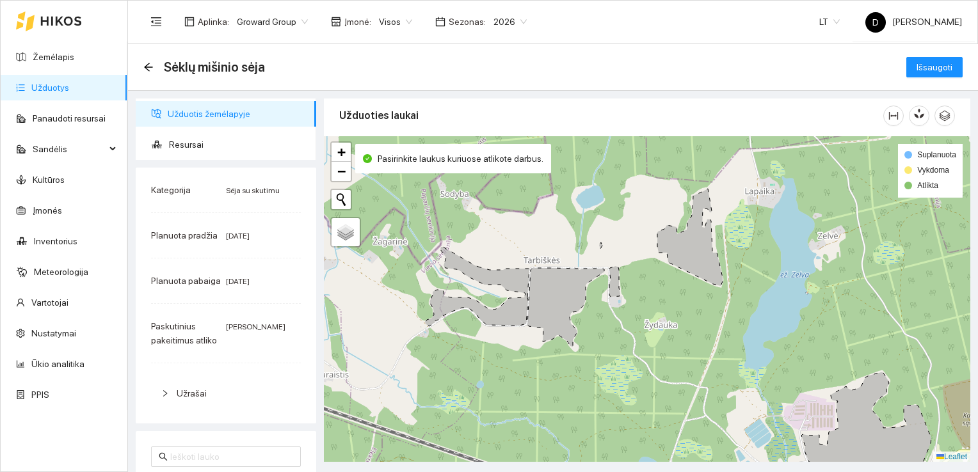
click at [540, 293] on icon at bounding box center [565, 307] width 77 height 79
click at [614, 283] on icon at bounding box center [614, 281] width 11 height 31
click at [688, 237] on icon at bounding box center [689, 237] width 65 height 97
click at [146, 68] on icon "arrow-left" at bounding box center [148, 67] width 10 height 10
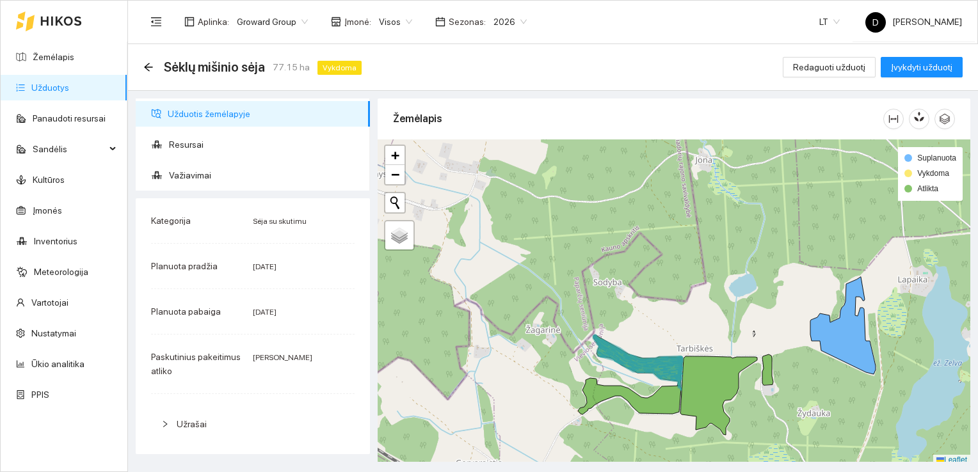
scroll to position [3, 0]
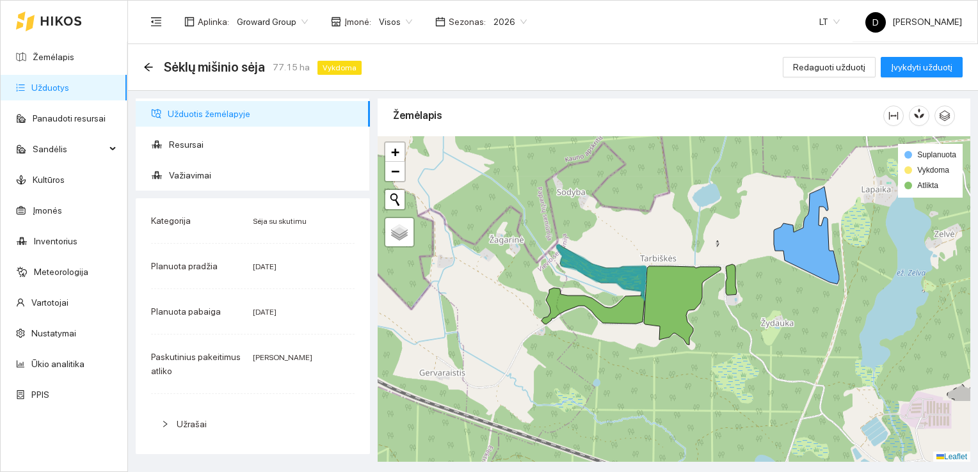
drag, startPoint x: 545, startPoint y: 229, endPoint x: 506, endPoint y: 130, distance: 106.4
click at [506, 130] on div "Žemėlapis" at bounding box center [674, 277] width 593 height 364
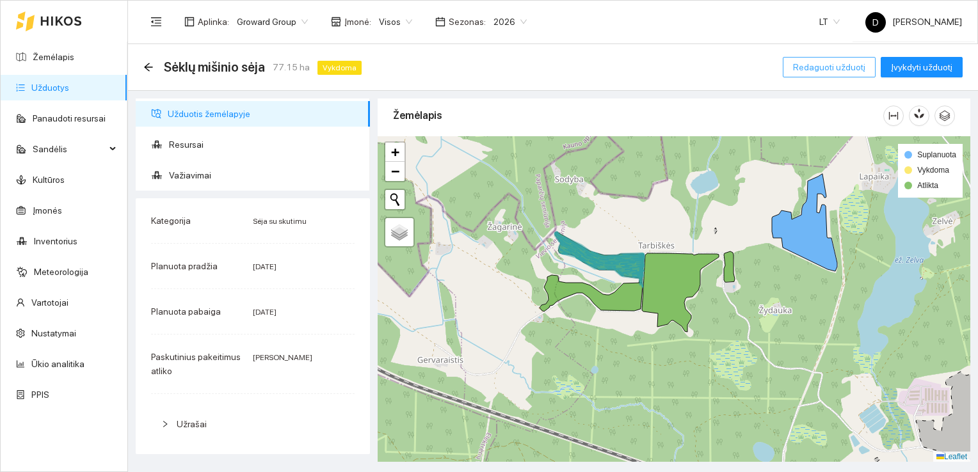
click at [850, 68] on span "Redaguoti užduotį" at bounding box center [829, 67] width 72 height 14
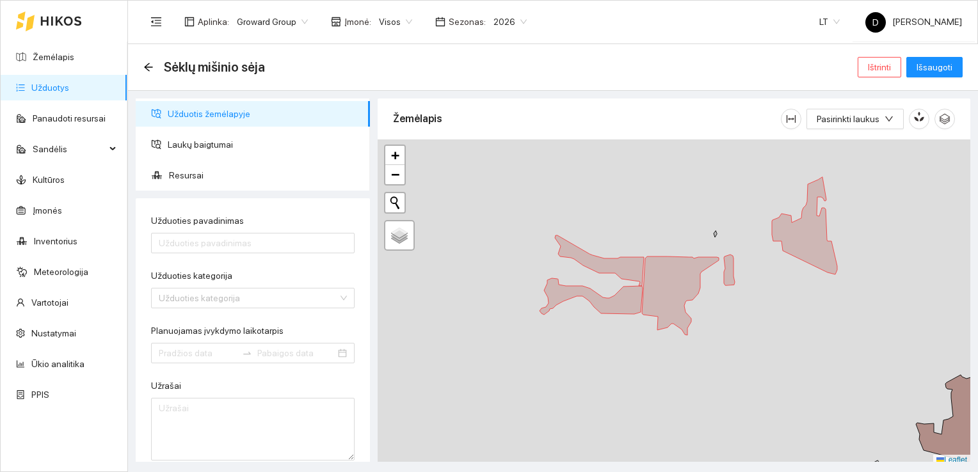
type input "Sėklų mišinio sėja"
type input "[DATE]"
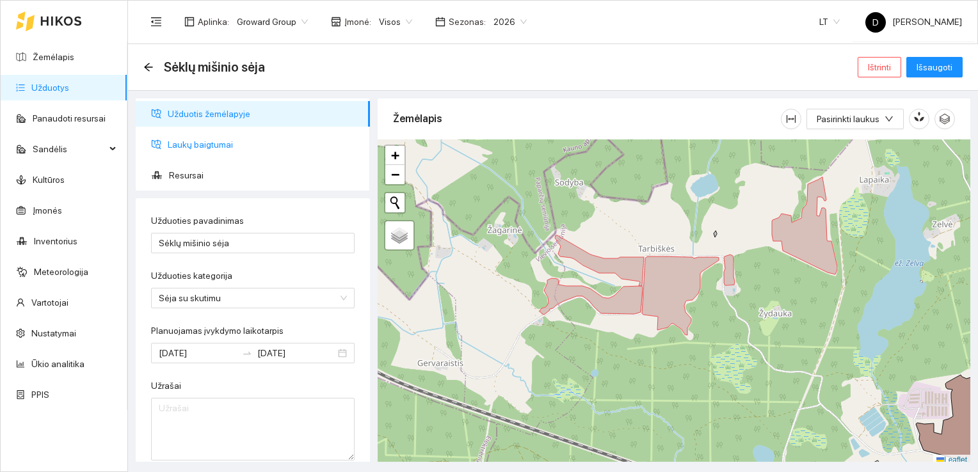
click at [197, 141] on span "Laukų baigtumai" at bounding box center [264, 145] width 192 height 26
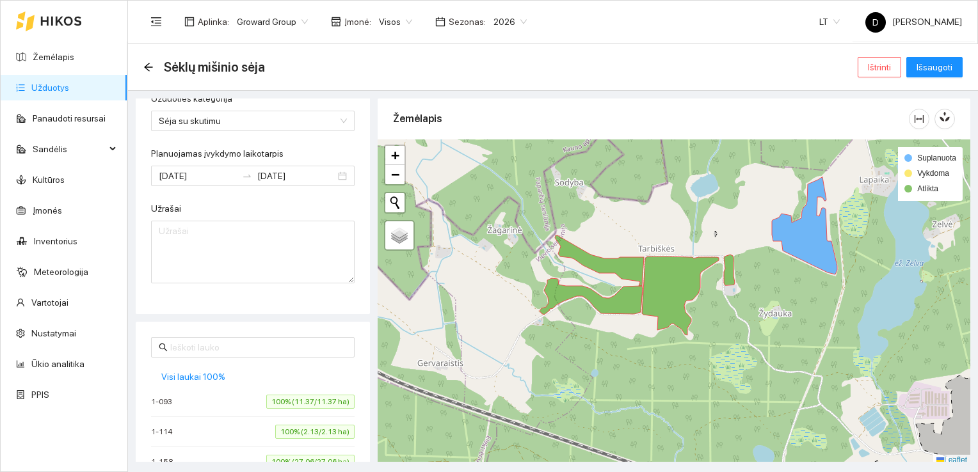
scroll to position [256, 0]
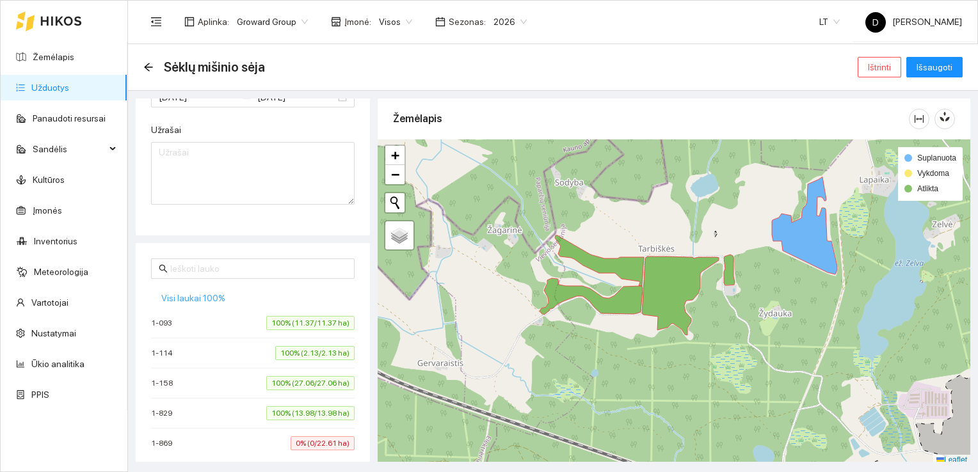
click at [203, 298] on span "Visi laukai 100%" at bounding box center [193, 298] width 64 height 14
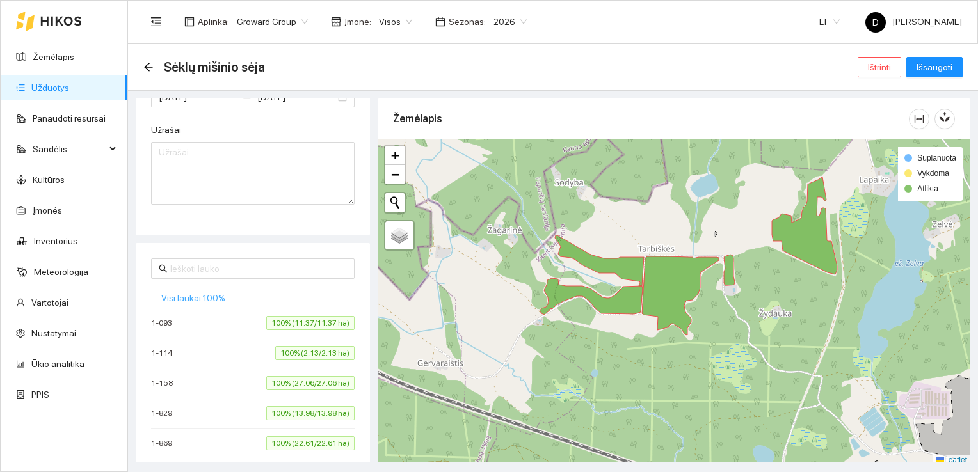
scroll to position [269, 0]
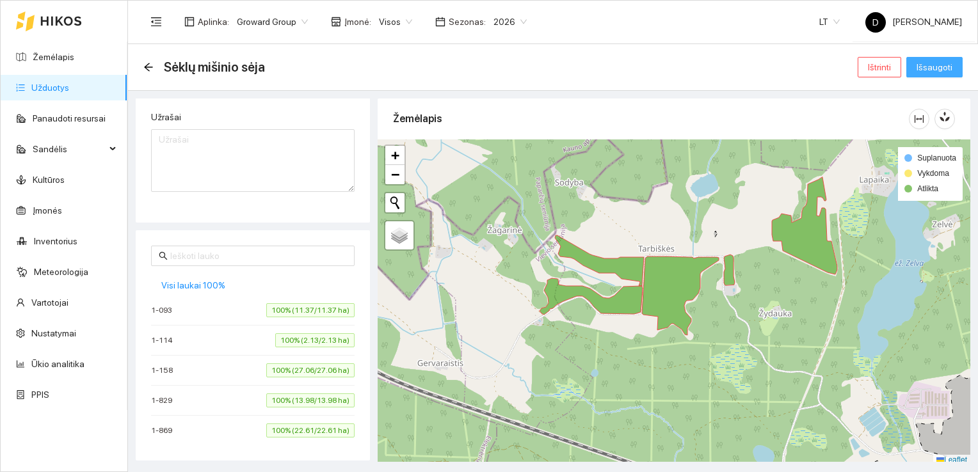
click at [940, 66] on span "Išsaugoti" at bounding box center [935, 67] width 36 height 14
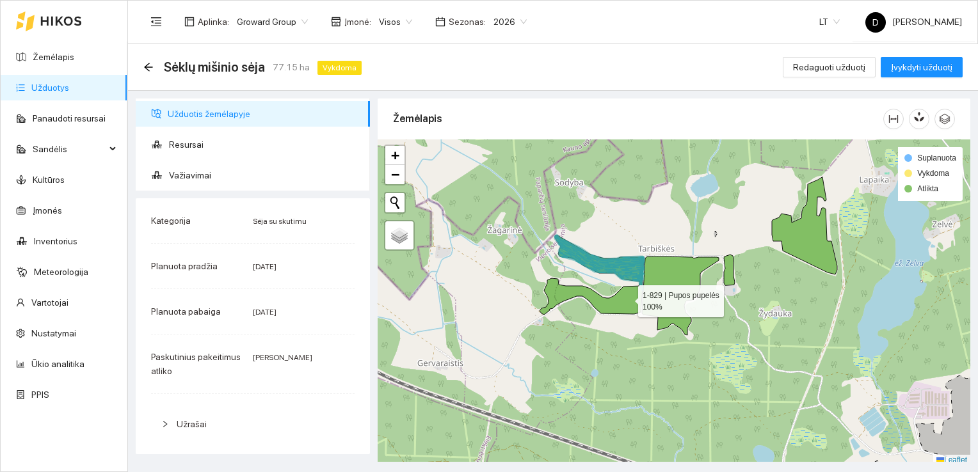
scroll to position [3, 0]
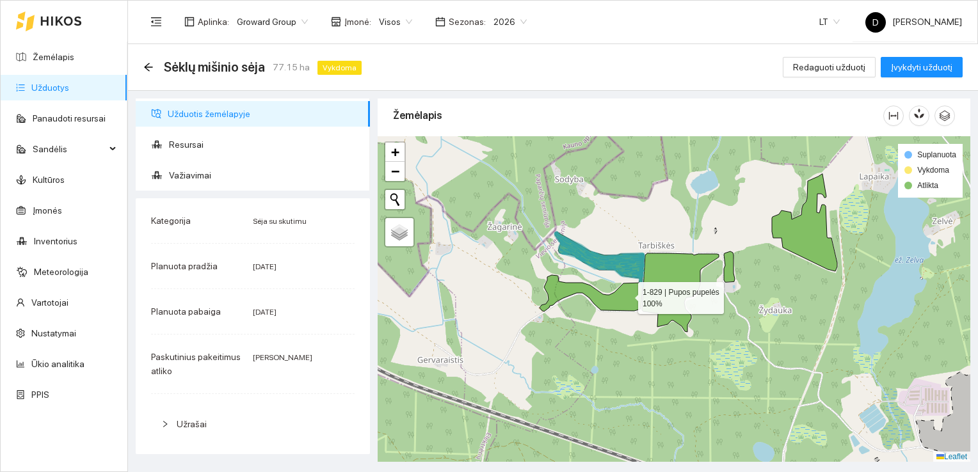
click at [627, 298] on icon at bounding box center [591, 293] width 103 height 36
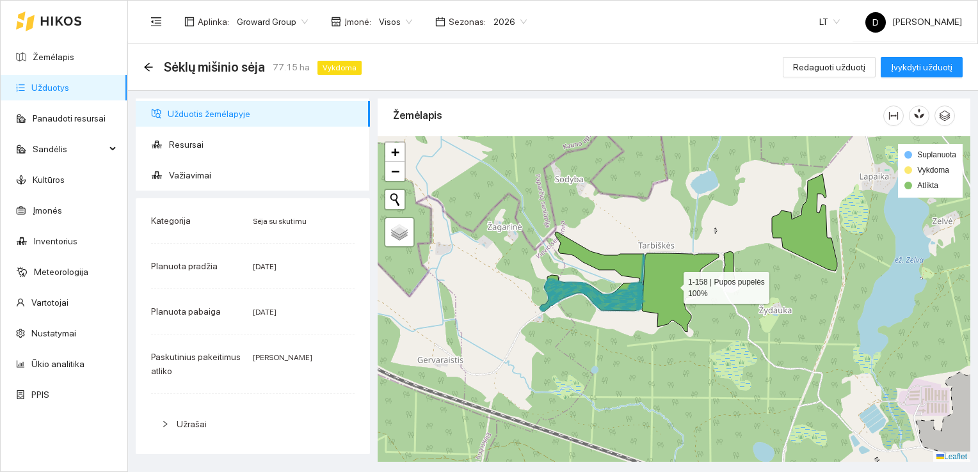
click at [672, 279] on icon at bounding box center [680, 292] width 77 height 79
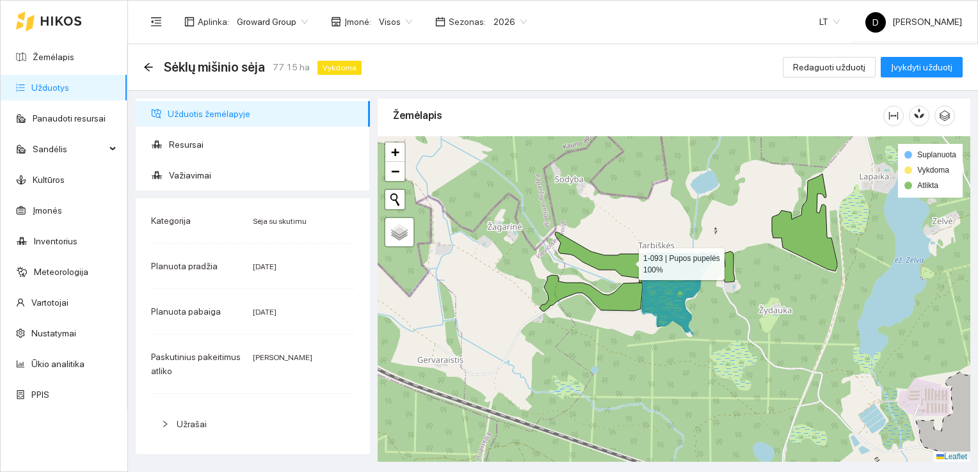
click at [627, 261] on icon at bounding box center [599, 257] width 89 height 51
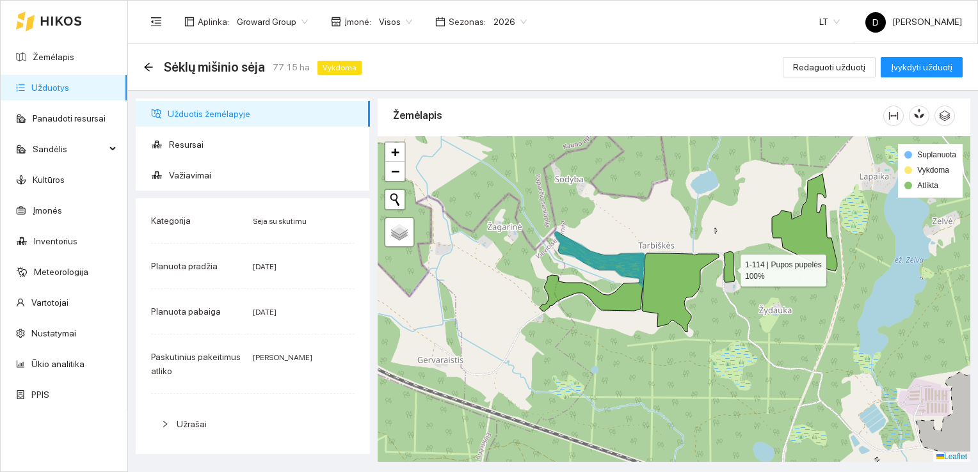
click at [732, 275] on icon at bounding box center [729, 267] width 11 height 31
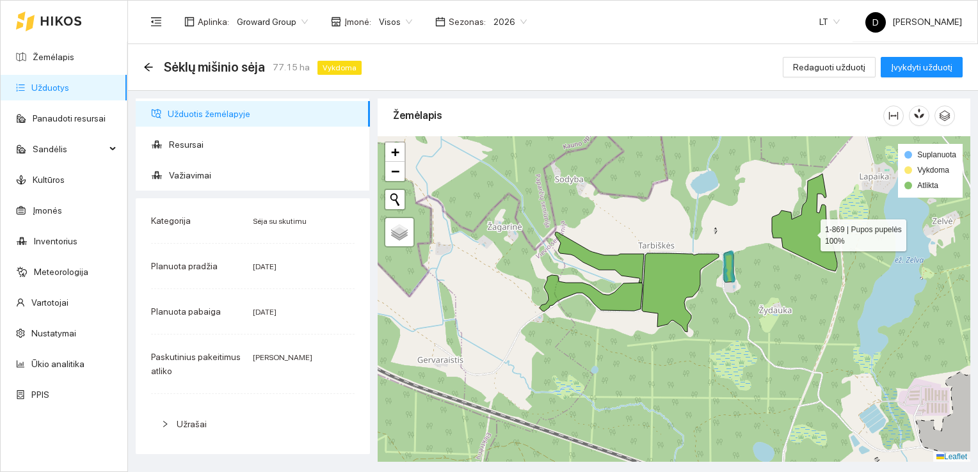
click at [809, 232] on icon at bounding box center [804, 222] width 65 height 97
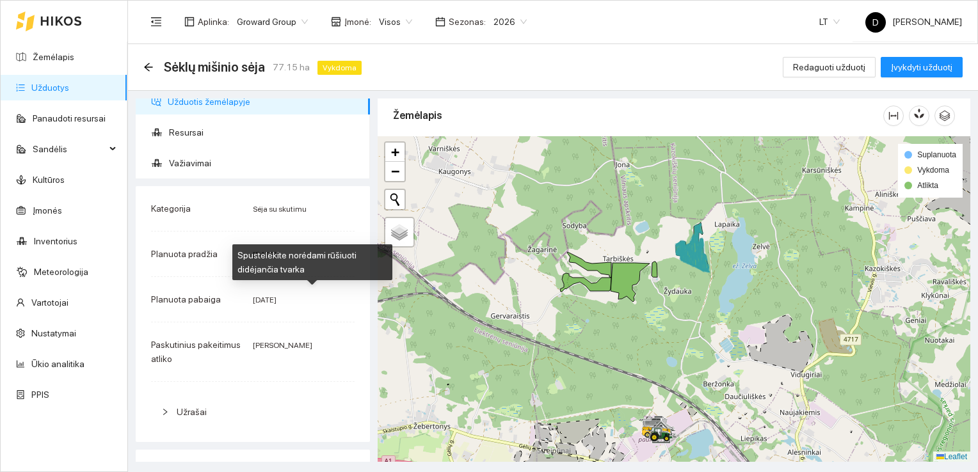
scroll to position [0, 0]
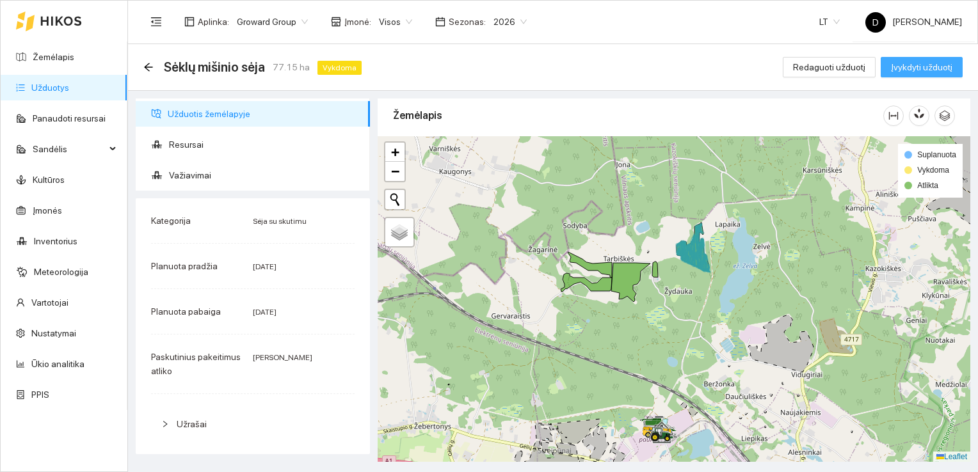
click at [921, 64] on span "Įvykdyti užduotį" at bounding box center [921, 67] width 61 height 14
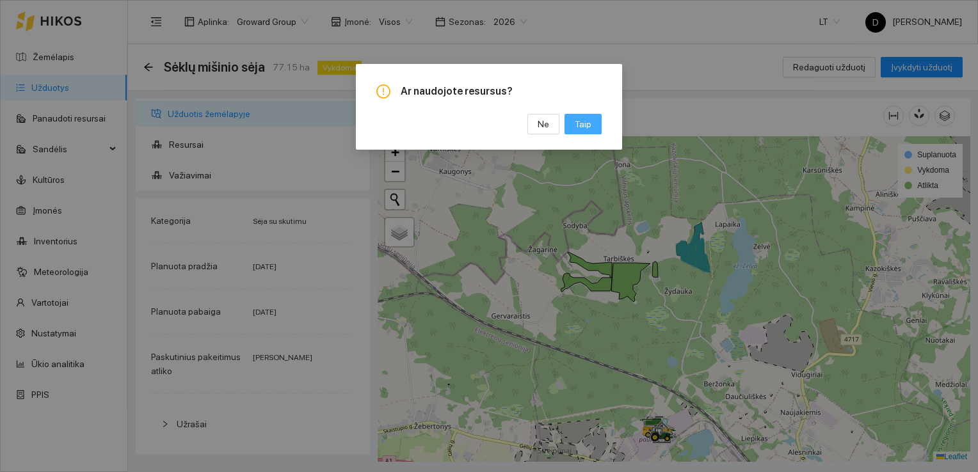
click at [581, 125] on span "Taip" at bounding box center [583, 124] width 17 height 14
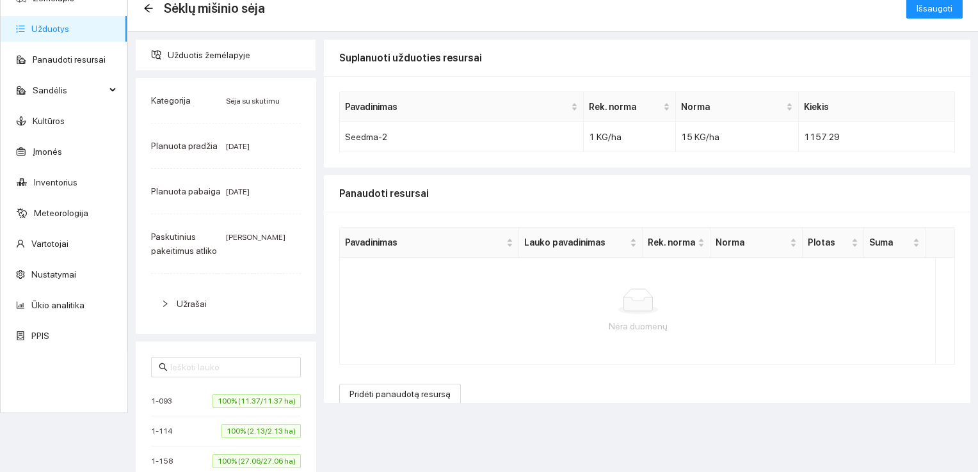
scroll to position [136, 0]
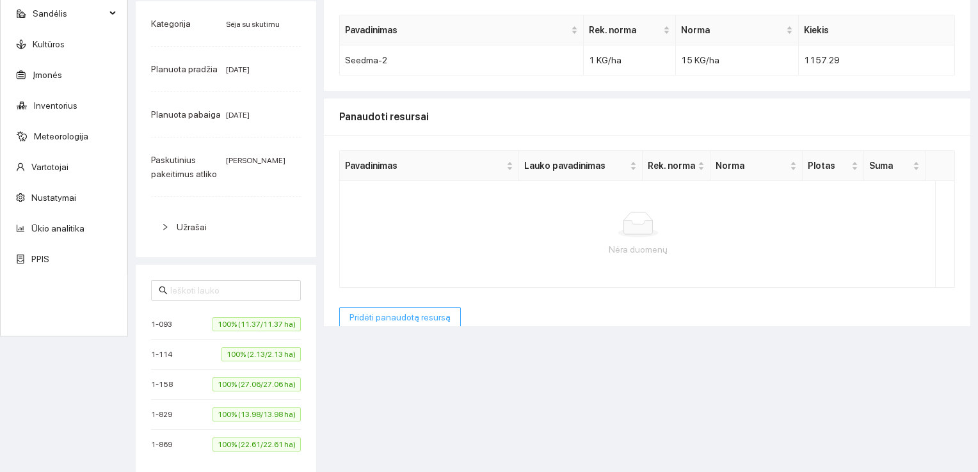
click at [413, 310] on span "Pridėti panaudotą resursą" at bounding box center [400, 317] width 101 height 14
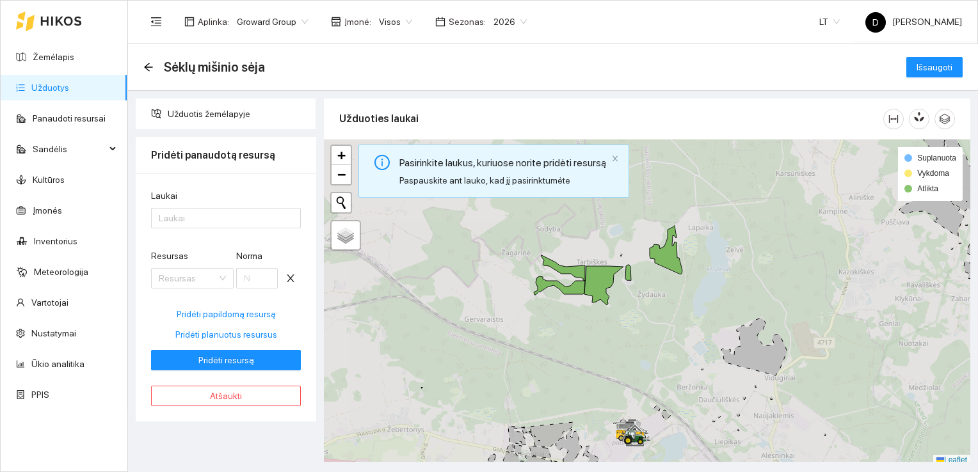
scroll to position [0, 0]
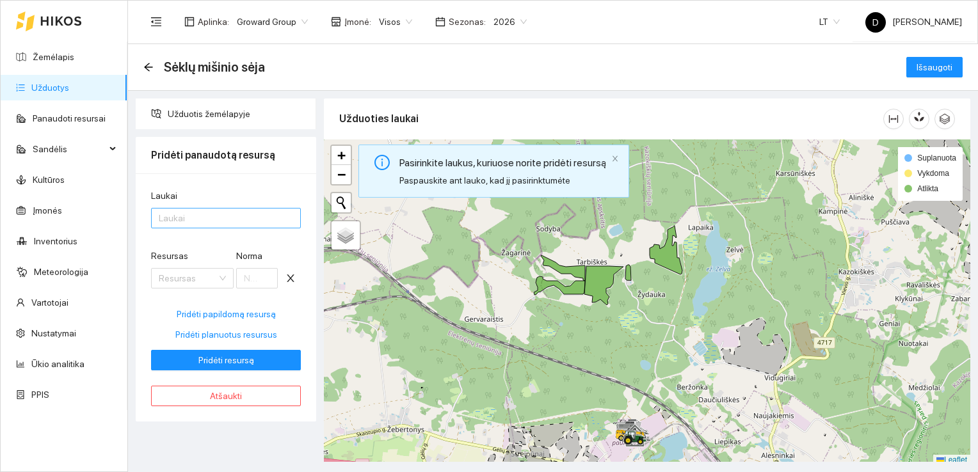
click at [214, 221] on div at bounding box center [219, 218] width 131 height 15
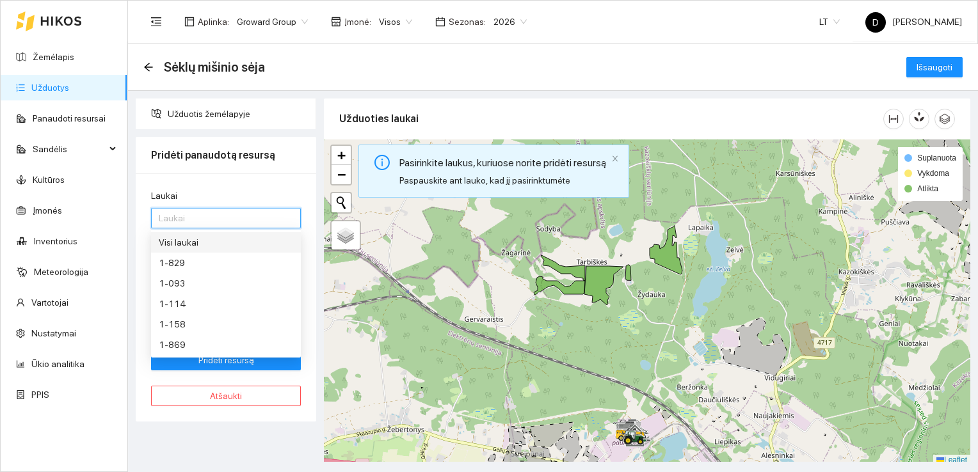
click at [184, 246] on div "Visi laukai" at bounding box center [226, 243] width 134 height 14
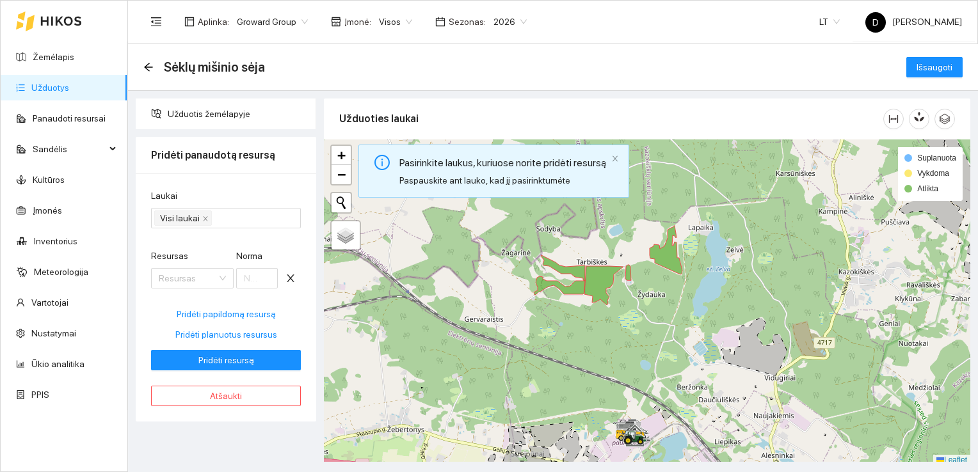
click at [187, 421] on div "Laukai Visi laukai Resursas Resursas Norma Pridėti papildomą resursą Pridėti pl…" at bounding box center [226, 297] width 181 height 248
click at [226, 331] on span "Pridėti planuotus resursus" at bounding box center [226, 335] width 102 height 14
type input "15"
click at [239, 358] on span "Pridėti resursą" at bounding box center [226, 360] width 56 height 14
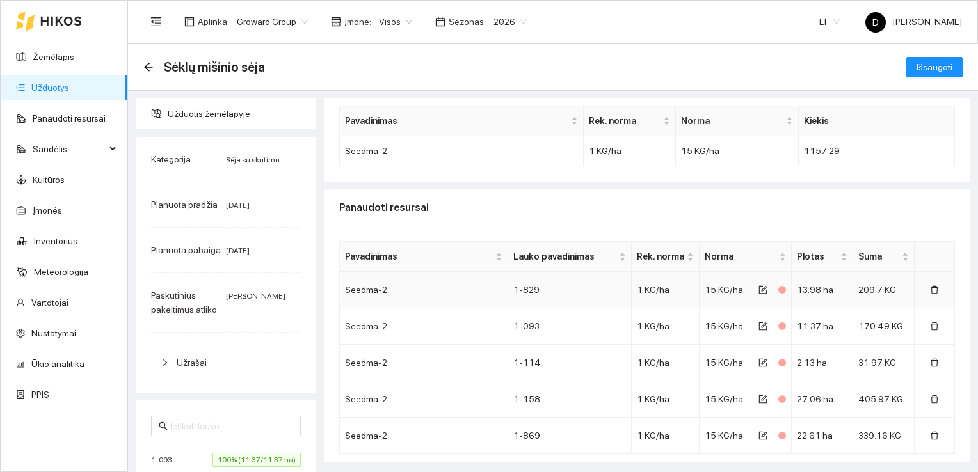
scroll to position [90, 0]
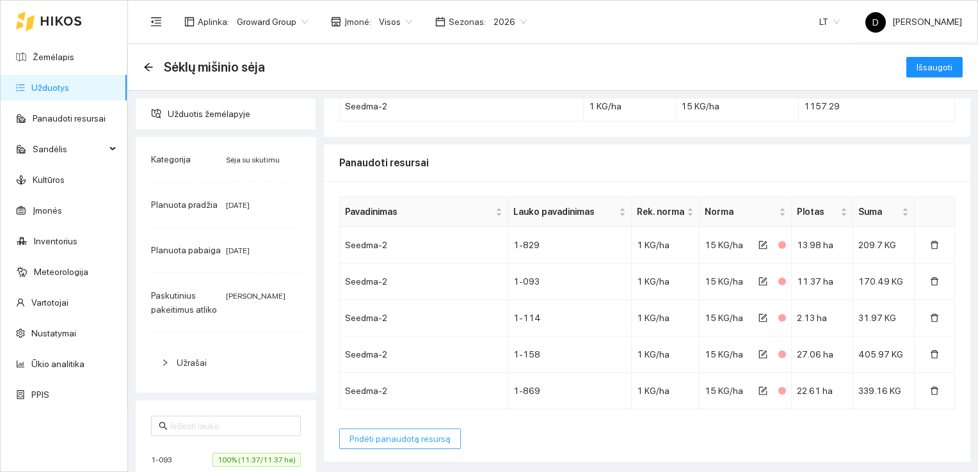
click at [395, 439] on span "Pridėti panaudotą resursą" at bounding box center [400, 439] width 101 height 14
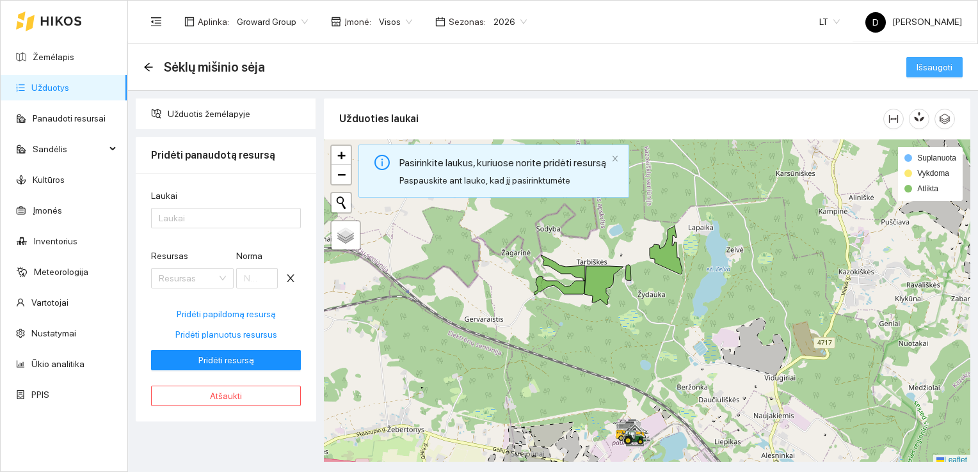
click at [927, 63] on span "Išsaugoti" at bounding box center [935, 67] width 36 height 14
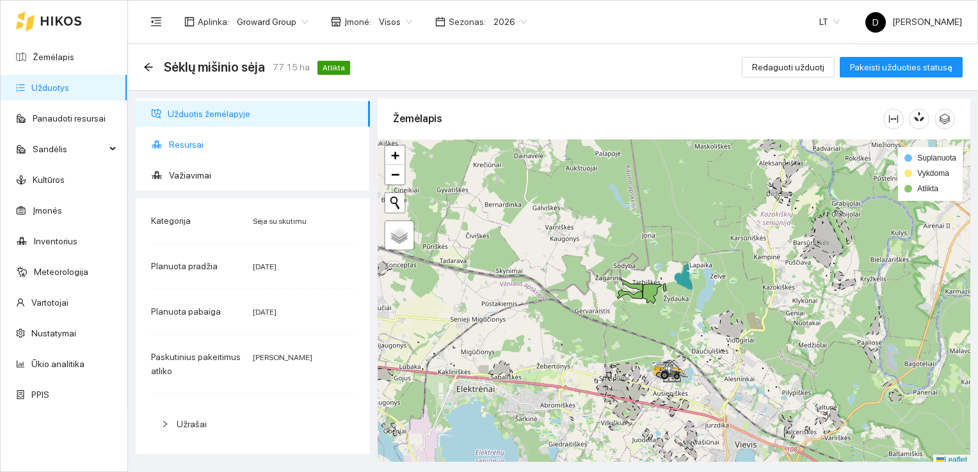
click at [184, 140] on span "Resursai" at bounding box center [264, 145] width 191 height 26
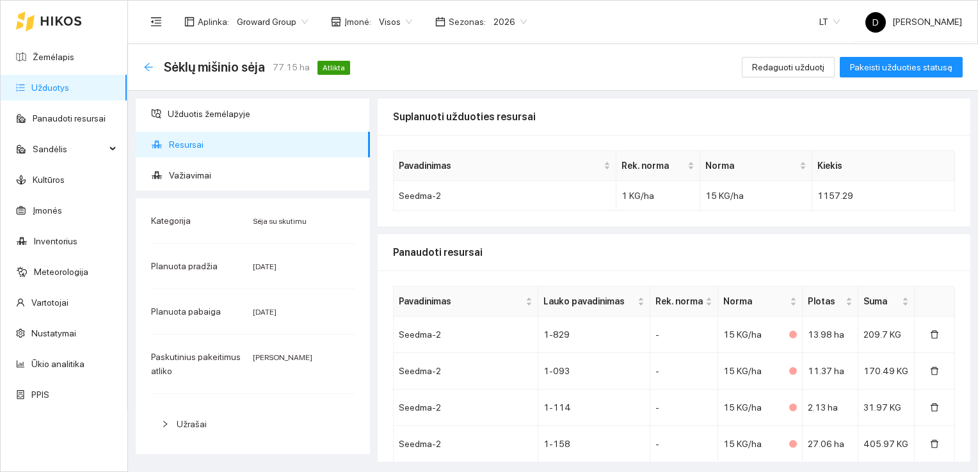
click at [149, 63] on icon "arrow-left" at bounding box center [148, 67] width 8 height 8
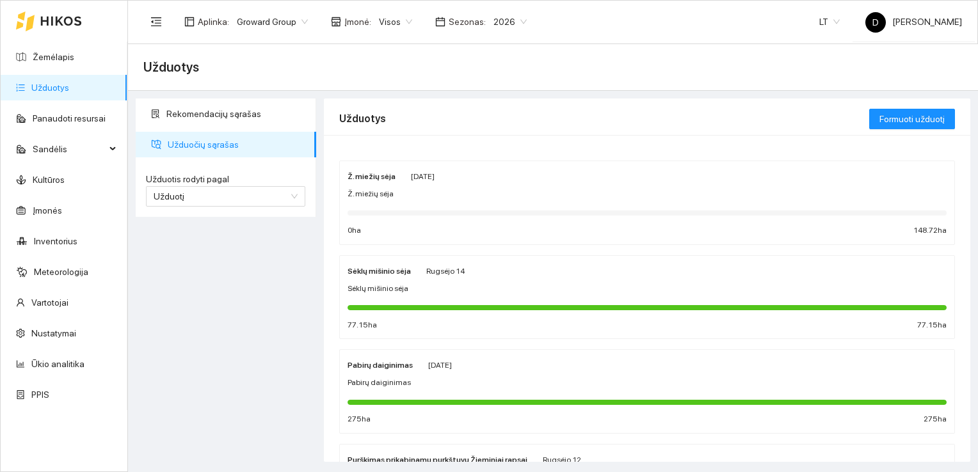
click at [214, 308] on div "Rekomendacijų sąrašas Užduočių sąrašas Užduotis rodyti pagal Užduotį Užduotis r…" at bounding box center [226, 281] width 188 height 364
click at [392, 271] on strong "Sėklų mišinio sėja" at bounding box center [379, 271] width 63 height 9
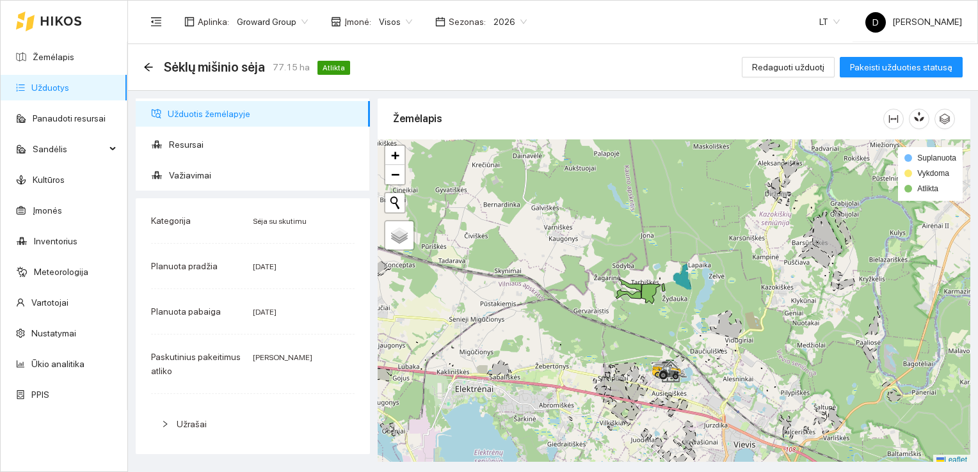
scroll to position [3, 0]
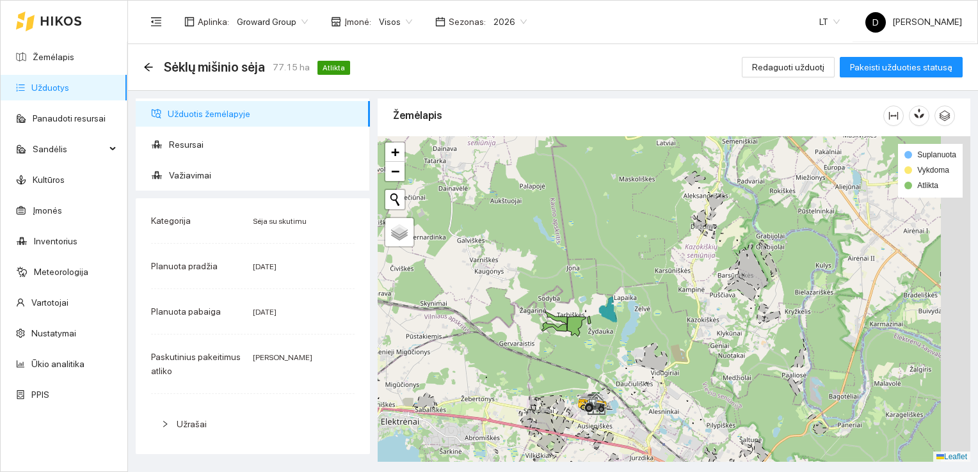
drag, startPoint x: 689, startPoint y: 318, endPoint x: 605, endPoint y: 359, distance: 94.2
click at [606, 359] on div at bounding box center [674, 299] width 593 height 326
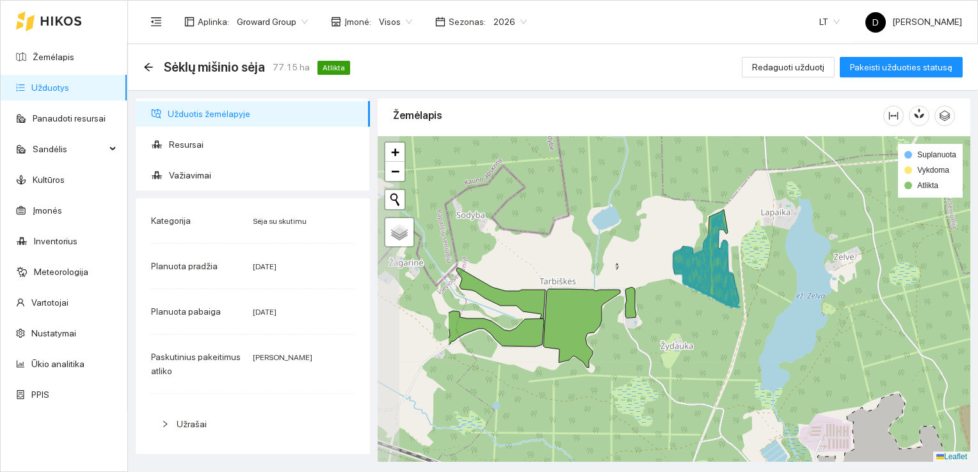
drag, startPoint x: 553, startPoint y: 262, endPoint x: 684, endPoint y: 317, distance: 141.5
click at [684, 317] on div at bounding box center [674, 299] width 593 height 326
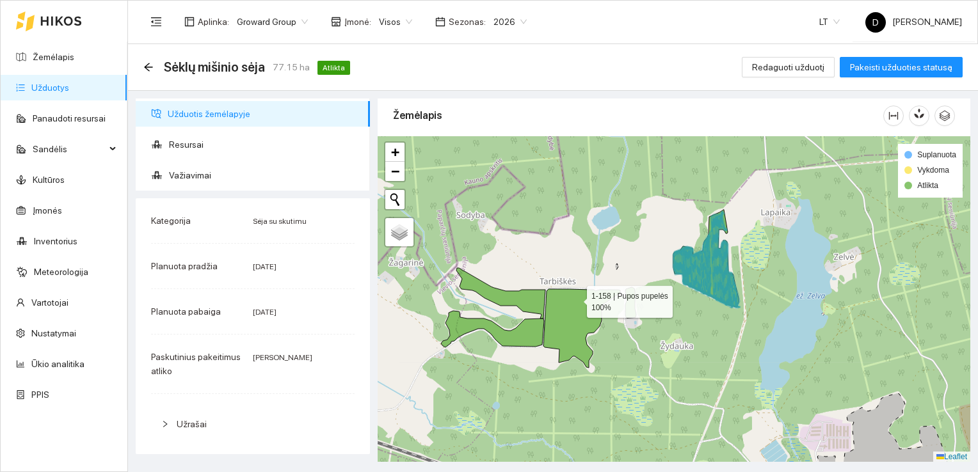
click at [571, 300] on icon at bounding box center [581, 328] width 77 height 79
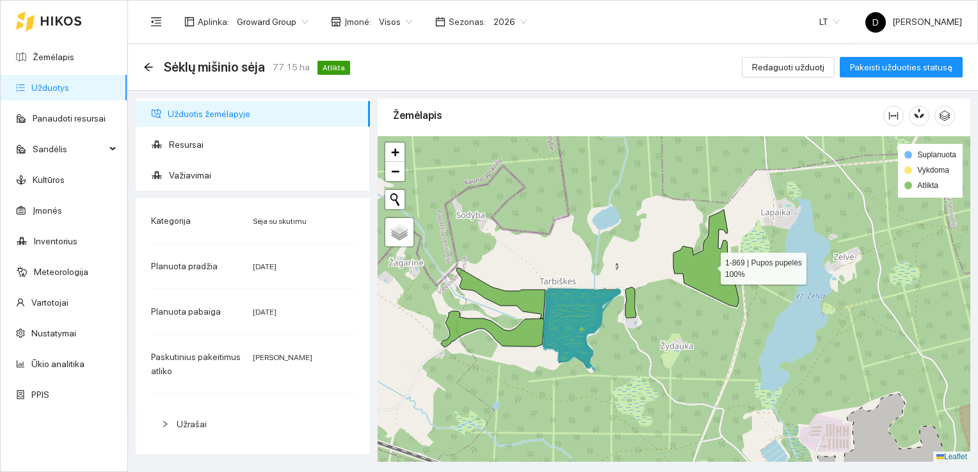
click at [710, 268] on icon at bounding box center [705, 258] width 65 height 97
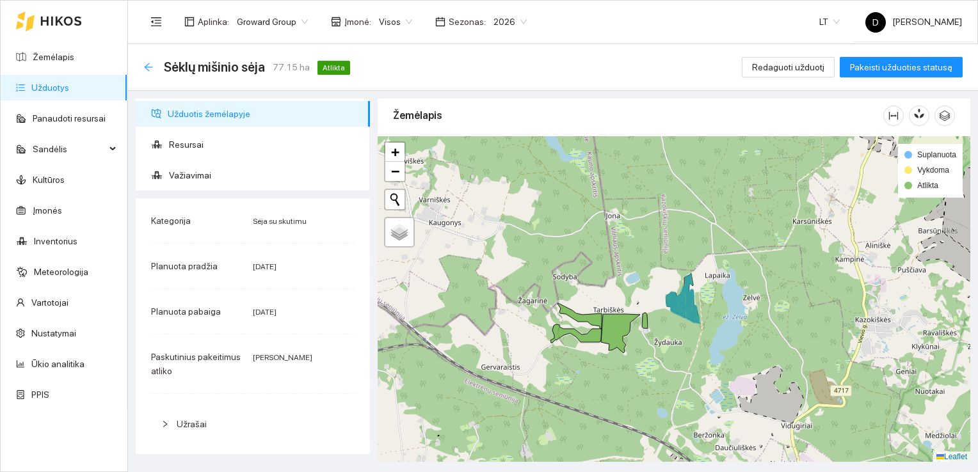
click at [147, 64] on icon "arrow-left" at bounding box center [148, 67] width 10 height 10
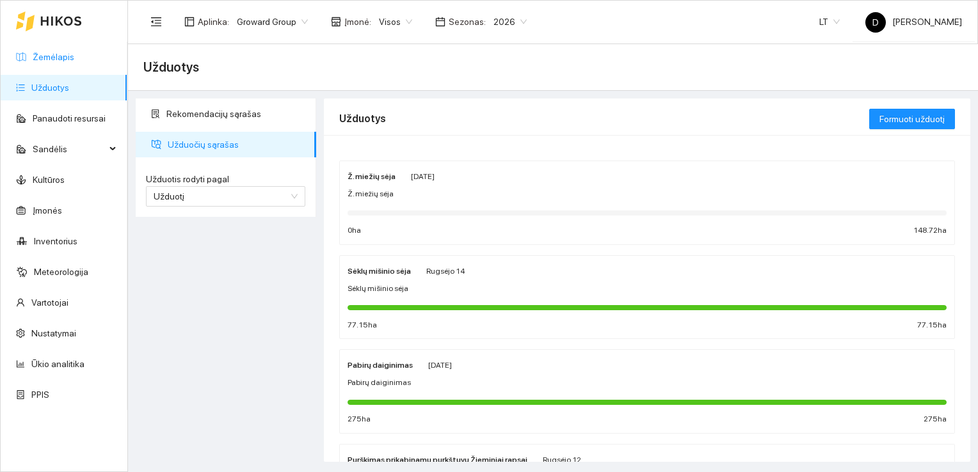
click at [51, 56] on link "Žemėlapis" at bounding box center [54, 57] width 42 height 10
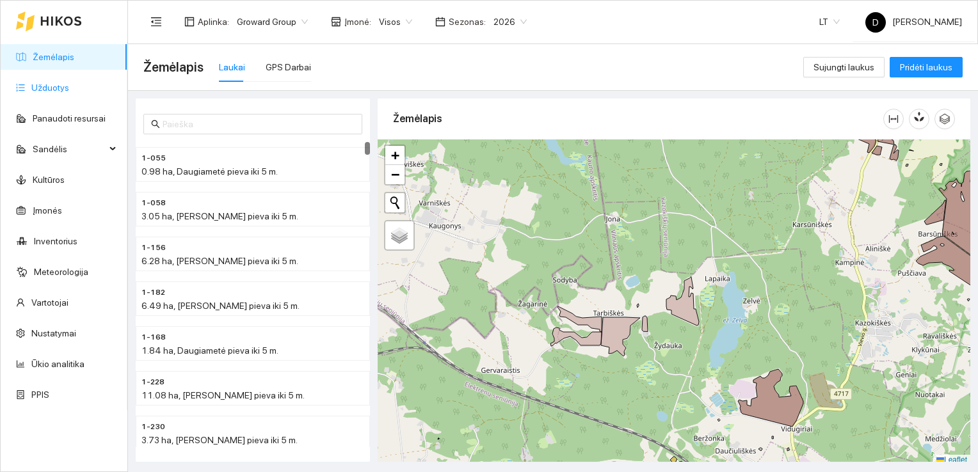
click at [57, 89] on link "Užduotys" at bounding box center [50, 88] width 38 height 10
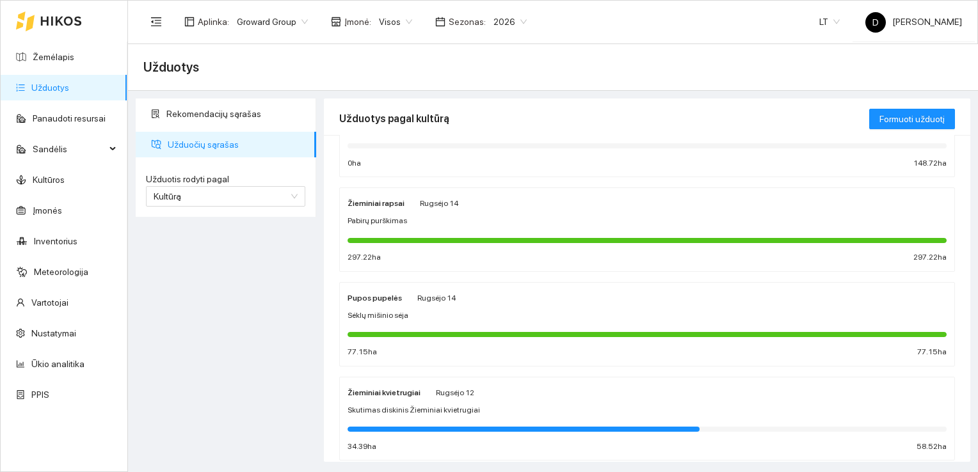
scroll to position [192, 0]
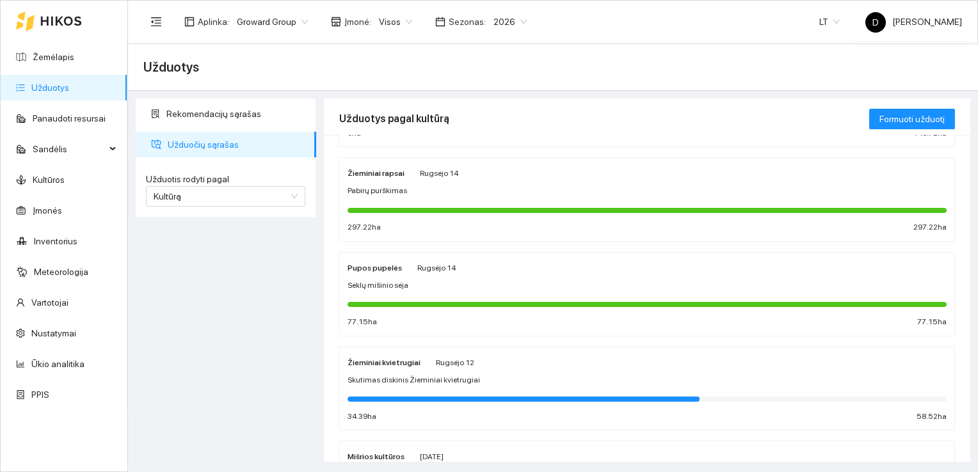
click at [382, 268] on strong "Pupos pupelės" at bounding box center [375, 268] width 54 height 9
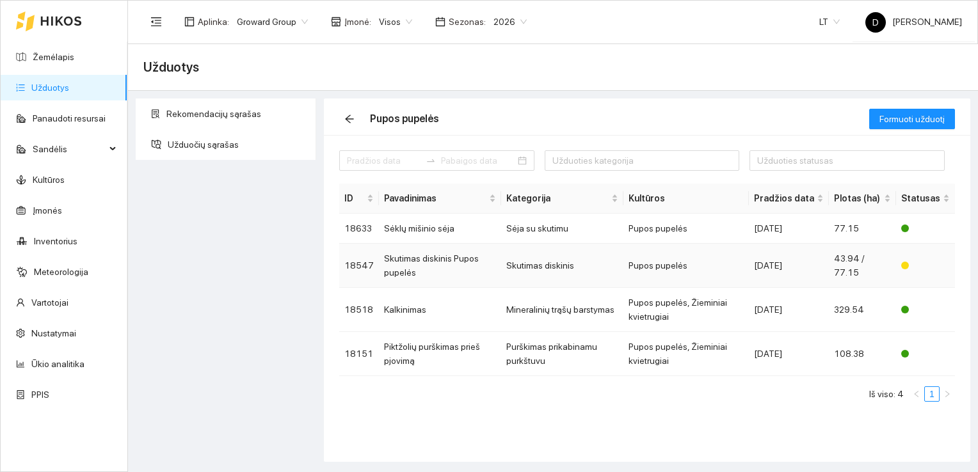
click at [435, 257] on td "Skutimas diskinis Pupos pupelės" at bounding box center [440, 266] width 122 height 44
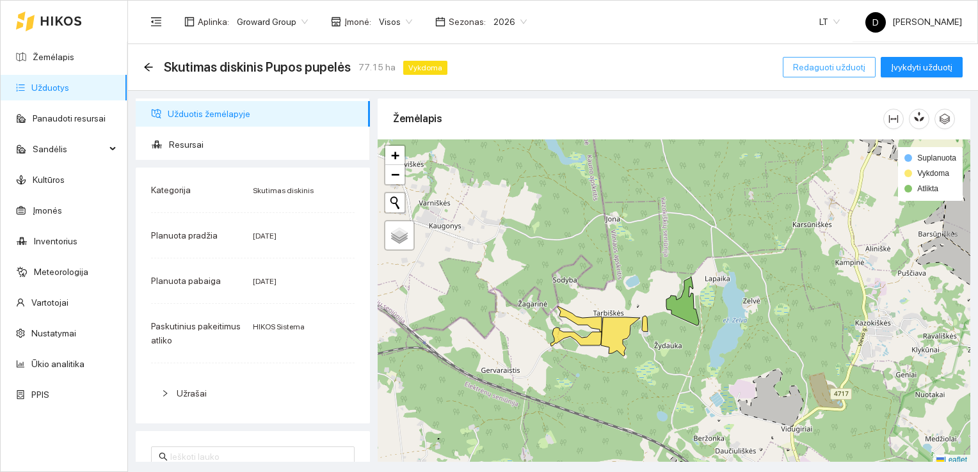
click at [837, 66] on span "Redaguoti užduotį" at bounding box center [829, 67] width 72 height 14
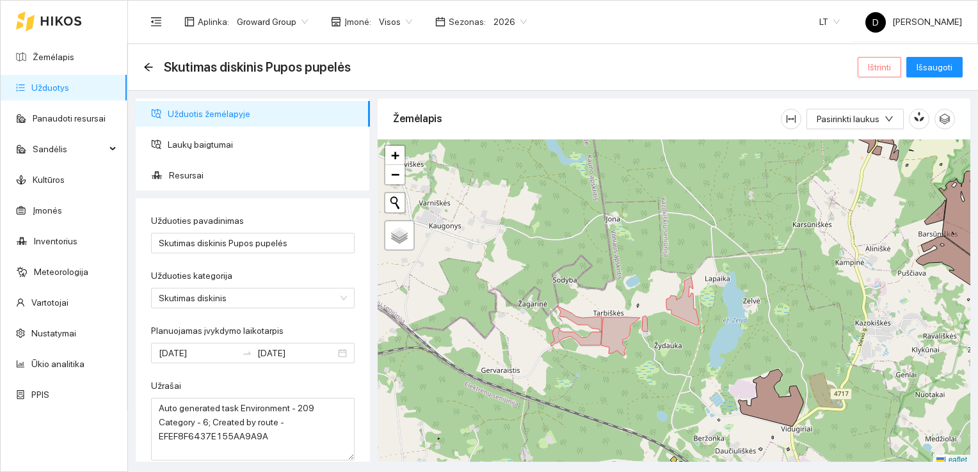
click at [876, 67] on span "Ištrinti" at bounding box center [879, 67] width 23 height 14
click at [881, 125] on span "Taip" at bounding box center [884, 129] width 17 height 14
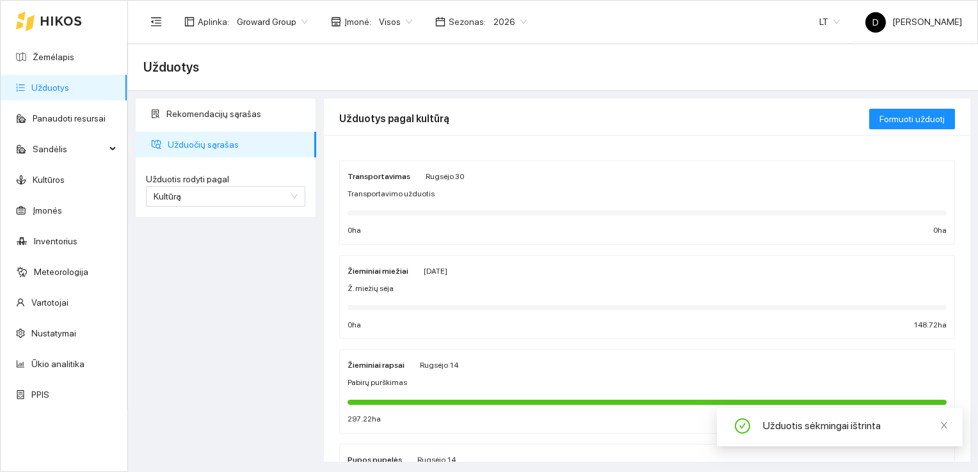
click at [236, 286] on div "Rekomendacijų sąrašas Užduočių sąrašas Užduotis rodyti pagal Kultūrą Užduotis r…" at bounding box center [226, 281] width 188 height 364
click at [945, 429] on icon "close" at bounding box center [944, 425] width 9 height 9
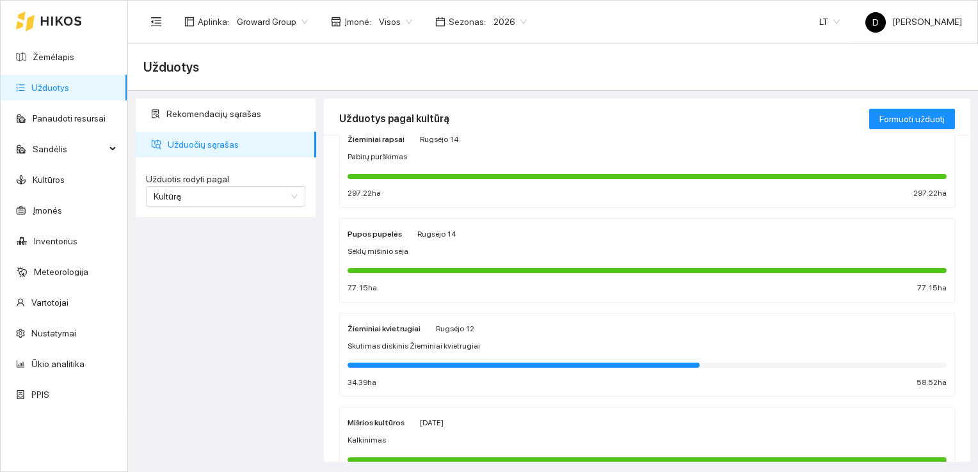
scroll to position [256, 0]
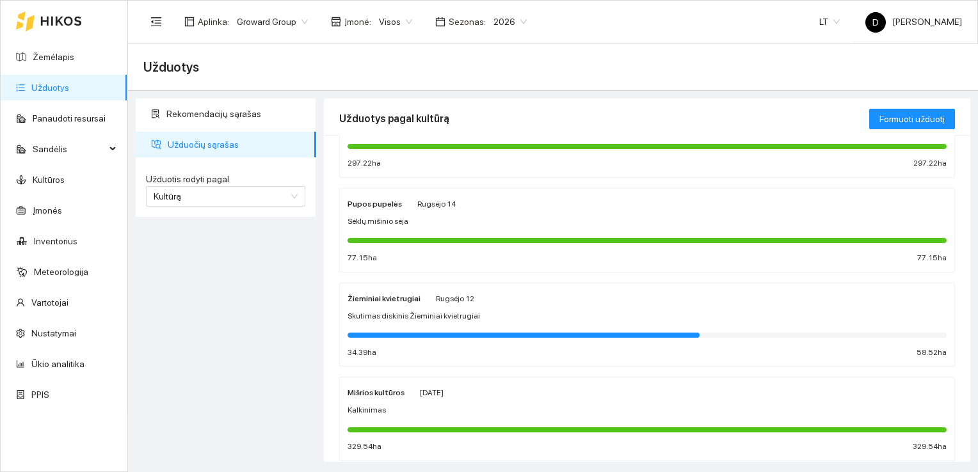
click at [417, 216] on div "Sėklų mišinio sėja" at bounding box center [647, 222] width 599 height 12
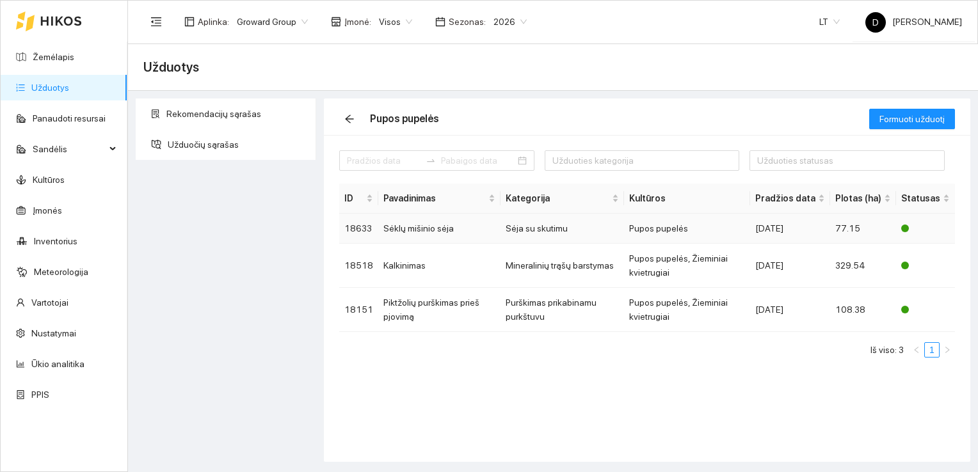
click at [424, 232] on td "Sėklų mišinio sėja" at bounding box center [439, 229] width 122 height 30
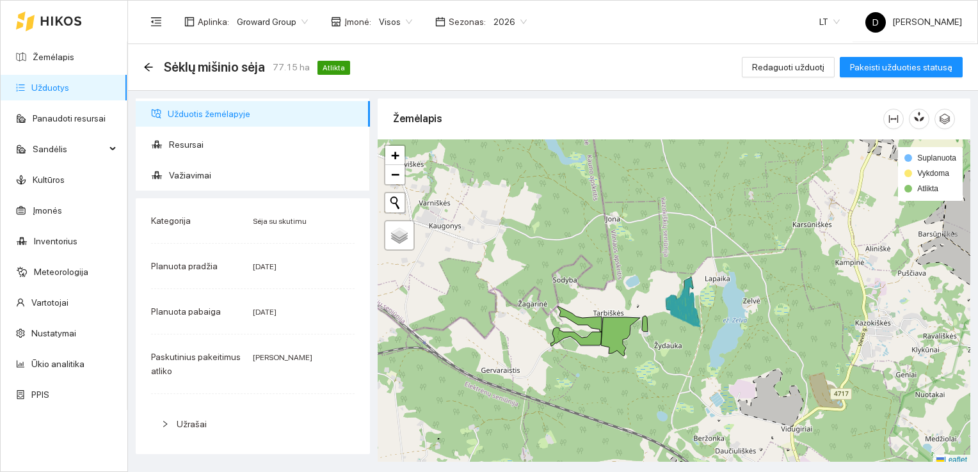
click at [154, 70] on div "Sėklų mišinio sėja 77.15 ha Atlikta" at bounding box center [249, 67] width 212 height 20
click at [146, 63] on icon "arrow-left" at bounding box center [148, 67] width 10 height 10
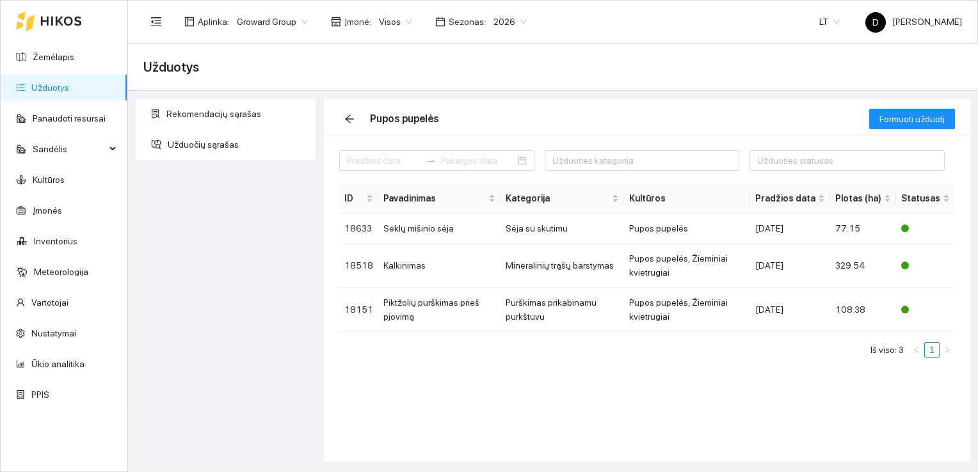
click at [191, 216] on div "Rekomendacijų sąrašas Užduočių sąrašas" at bounding box center [226, 281] width 188 height 364
click at [45, 54] on link "Žemėlapis" at bounding box center [54, 57] width 42 height 10
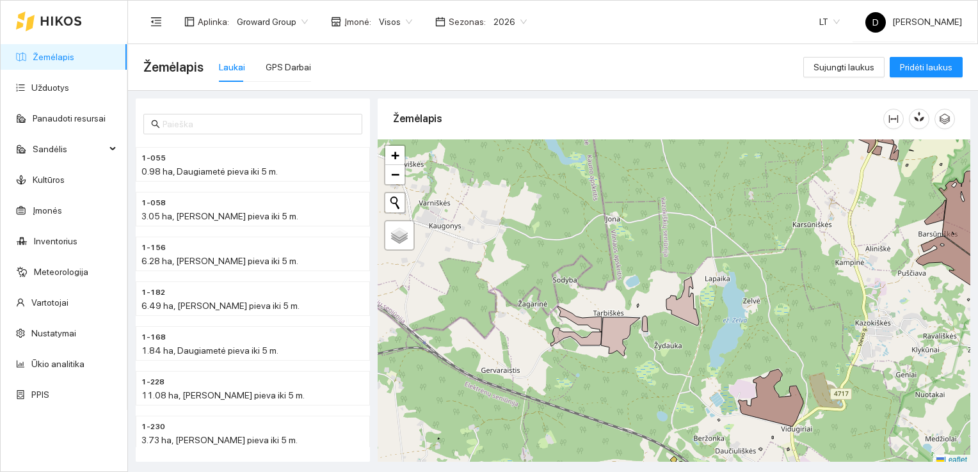
click at [56, 57] on link "Žemėlapis" at bounding box center [54, 57] width 42 height 10
click at [60, 84] on link "Užduotys" at bounding box center [50, 88] width 38 height 10
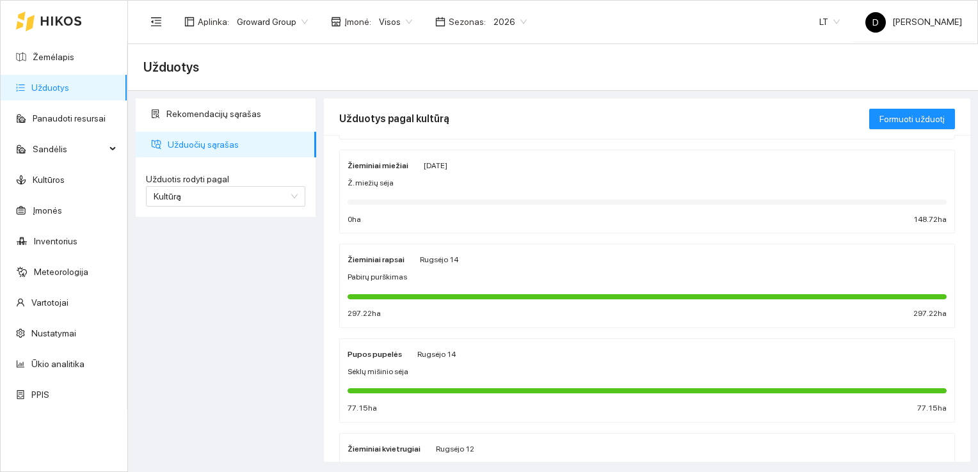
scroll to position [128, 0]
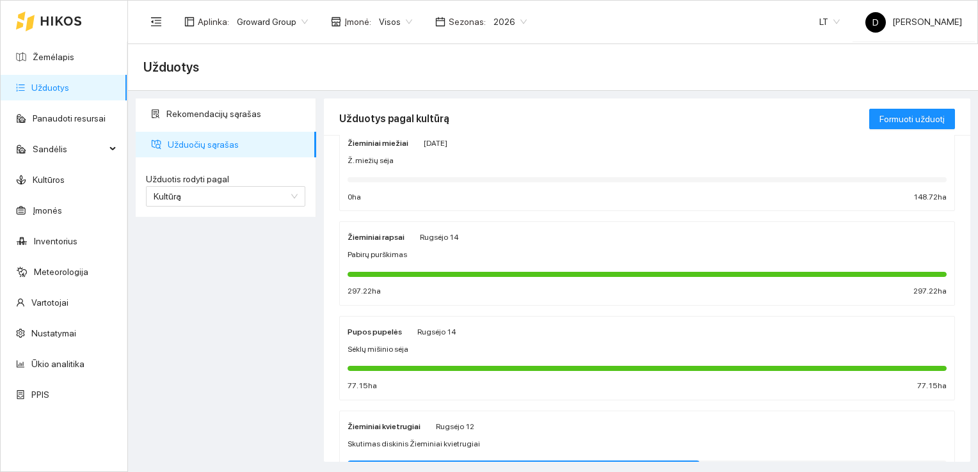
click at [384, 252] on span "Pabirų purškimas" at bounding box center [378, 255] width 60 height 12
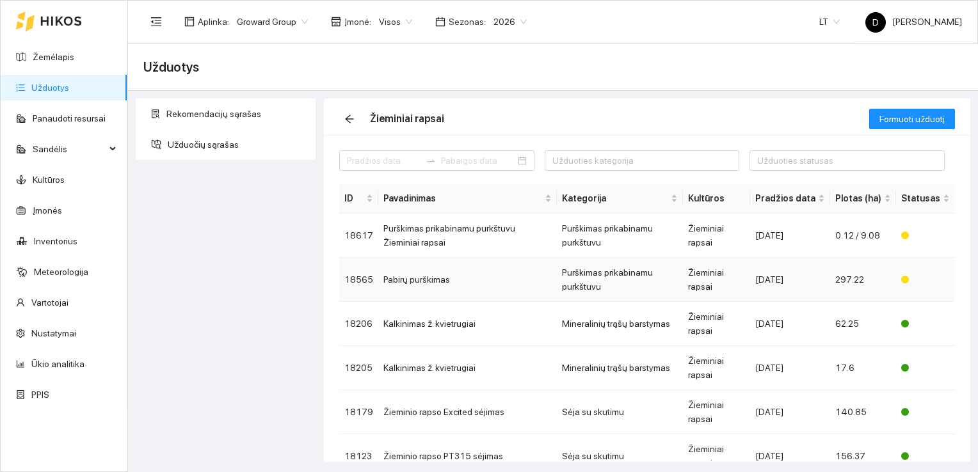
scroll to position [64, 0]
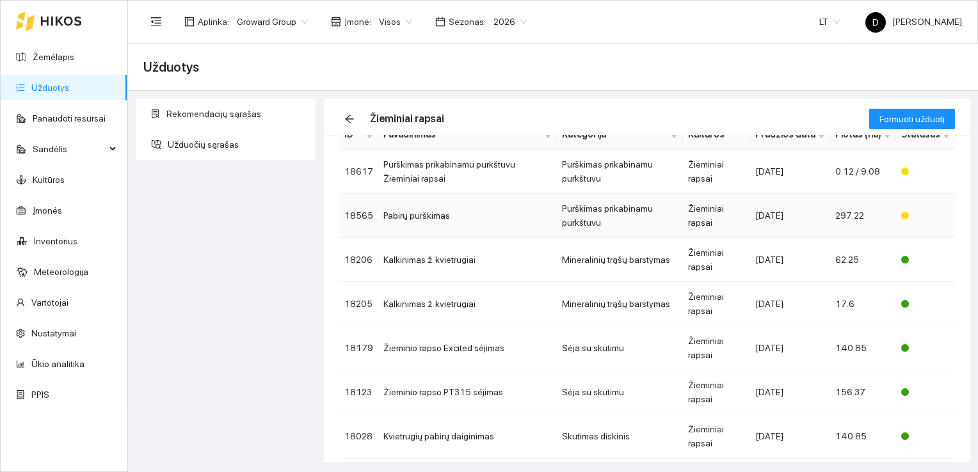
click at [435, 216] on td "Pabirų purškimas" at bounding box center [467, 216] width 179 height 44
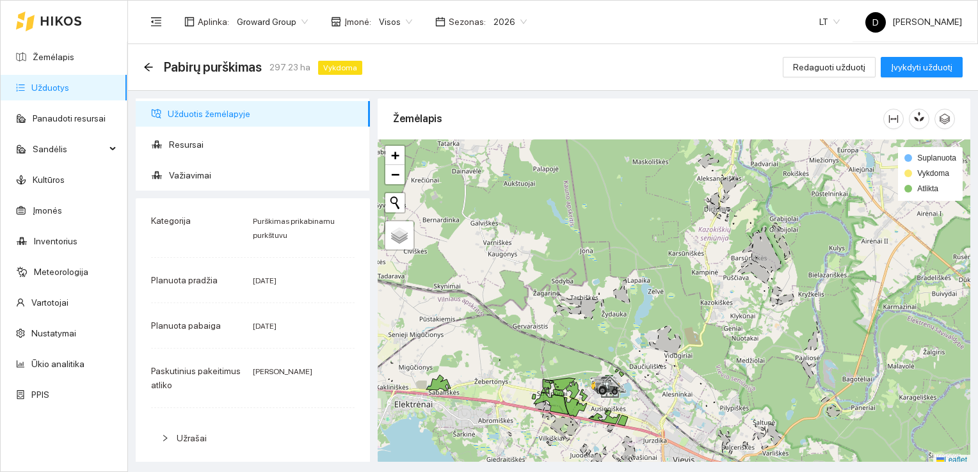
scroll to position [3, 0]
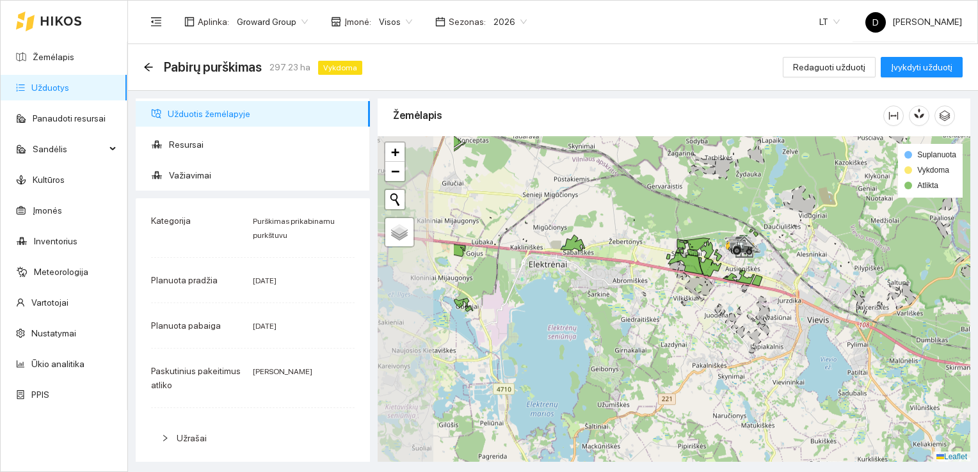
drag, startPoint x: 556, startPoint y: 332, endPoint x: 693, endPoint y: 193, distance: 195.1
click at [693, 193] on div at bounding box center [674, 299] width 593 height 326
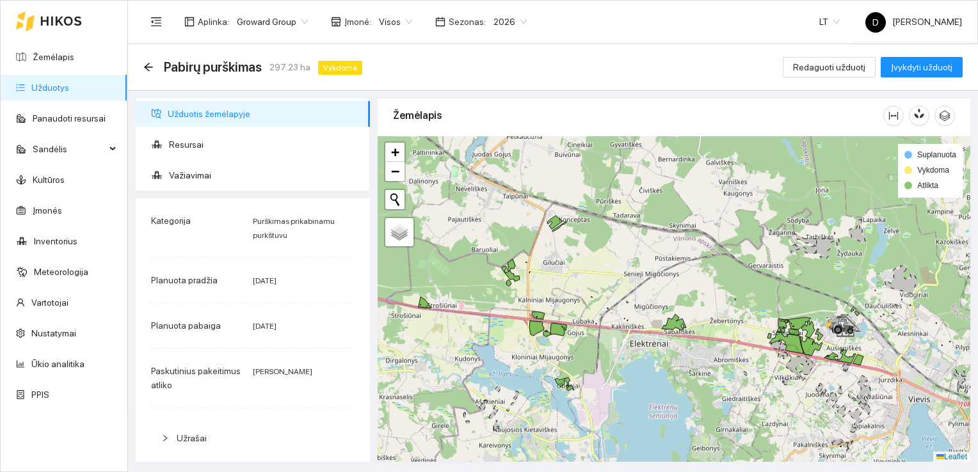
drag, startPoint x: 584, startPoint y: 300, endPoint x: 680, endPoint y: 370, distance: 118.7
click at [680, 370] on div at bounding box center [674, 299] width 593 height 326
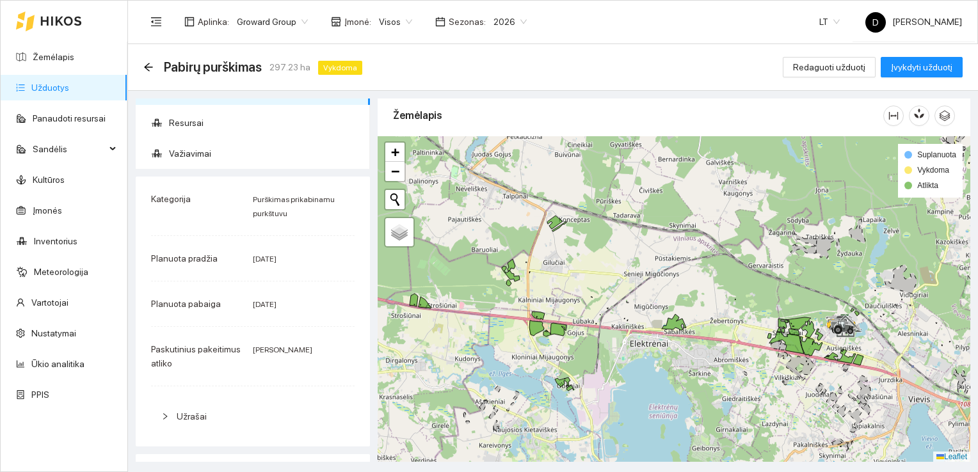
scroll to position [0, 0]
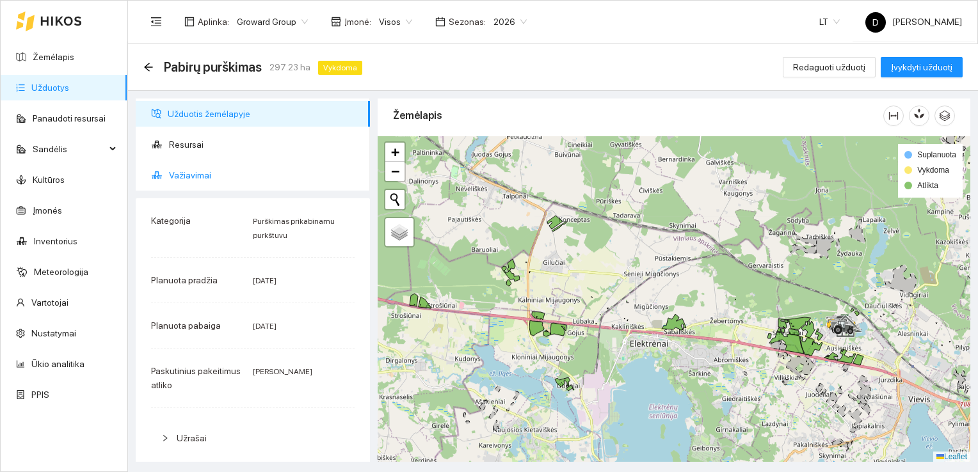
click at [202, 174] on span "Važiavimai" at bounding box center [264, 176] width 191 height 26
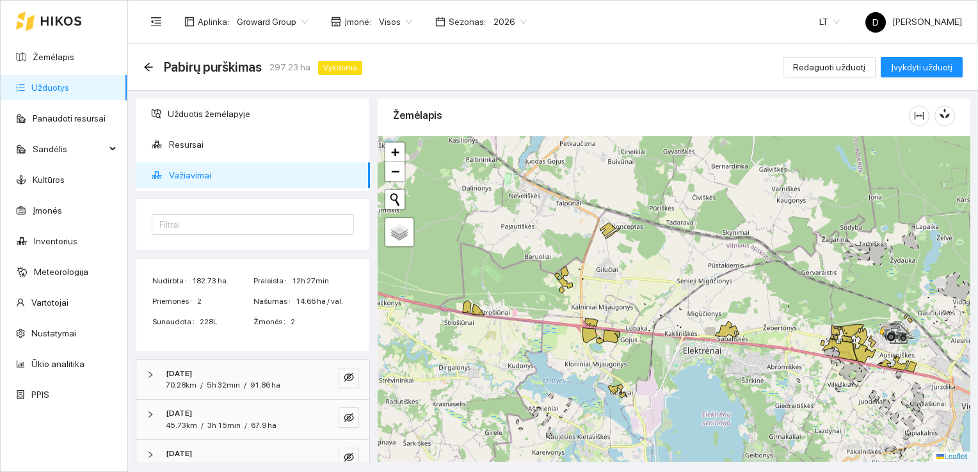
drag, startPoint x: 645, startPoint y: 234, endPoint x: 699, endPoint y: 241, distance: 54.2
click at [699, 241] on div at bounding box center [674, 299] width 593 height 326
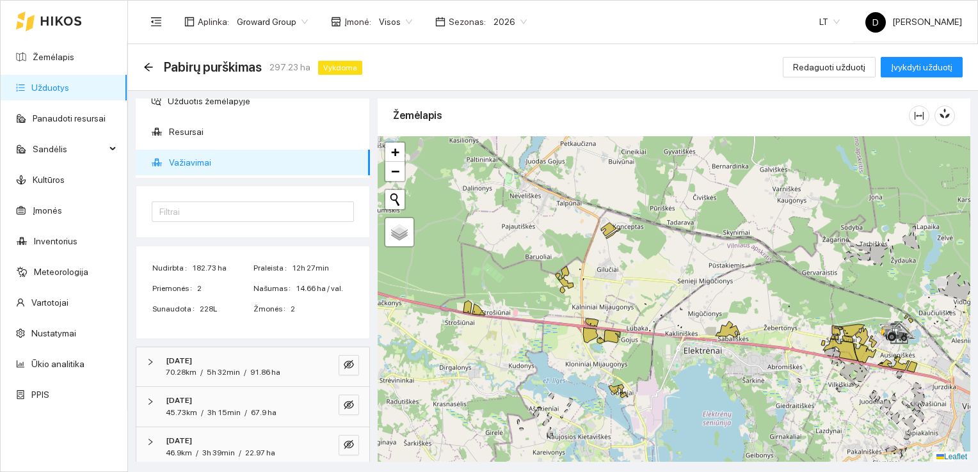
scroll to position [20, 0]
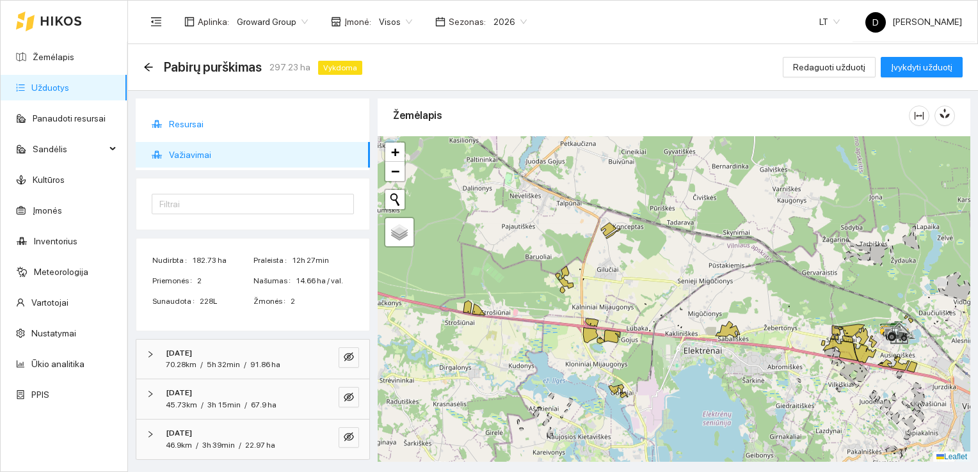
click at [187, 123] on span "Resursai" at bounding box center [264, 124] width 191 height 26
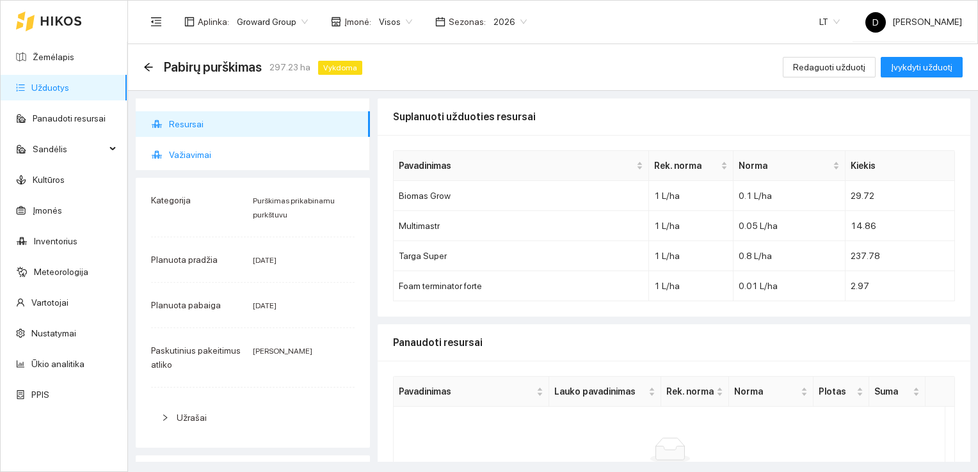
click at [196, 151] on span "Važiavimai" at bounding box center [264, 155] width 191 height 26
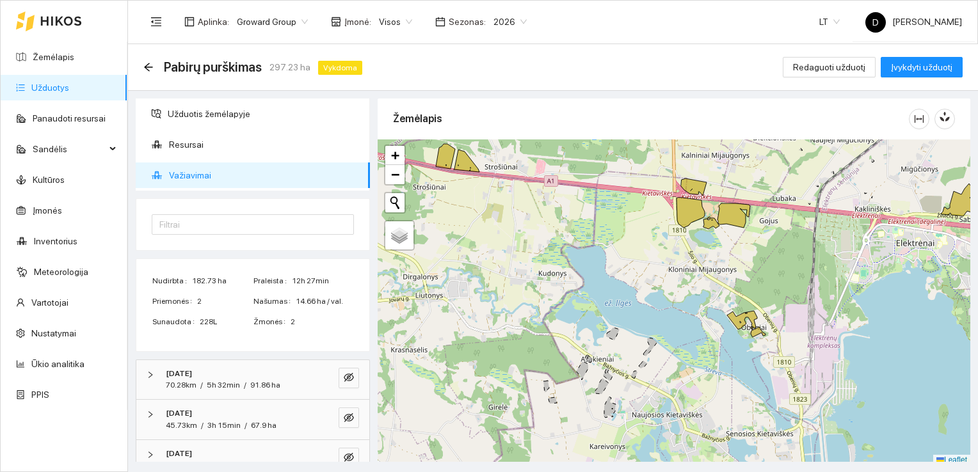
scroll to position [3, 0]
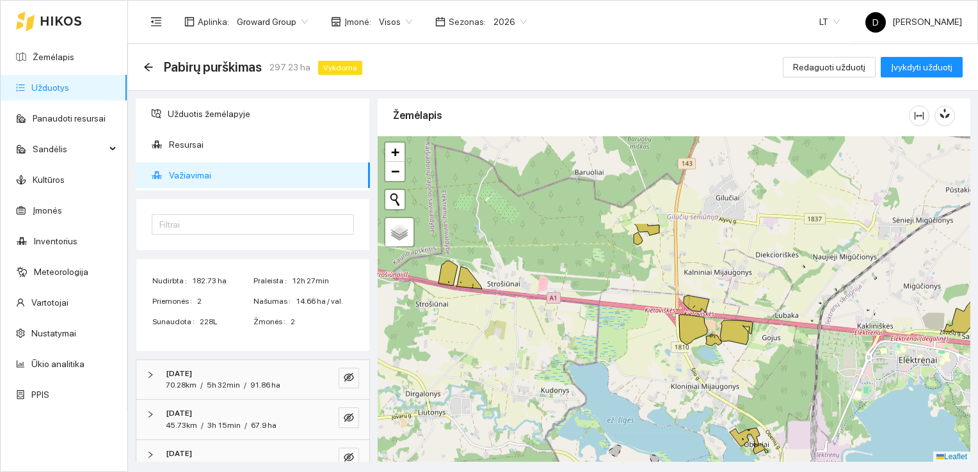
drag, startPoint x: 554, startPoint y: 264, endPoint x: 556, endPoint y: 385, distance: 120.4
click at [556, 385] on div at bounding box center [674, 299] width 593 height 326
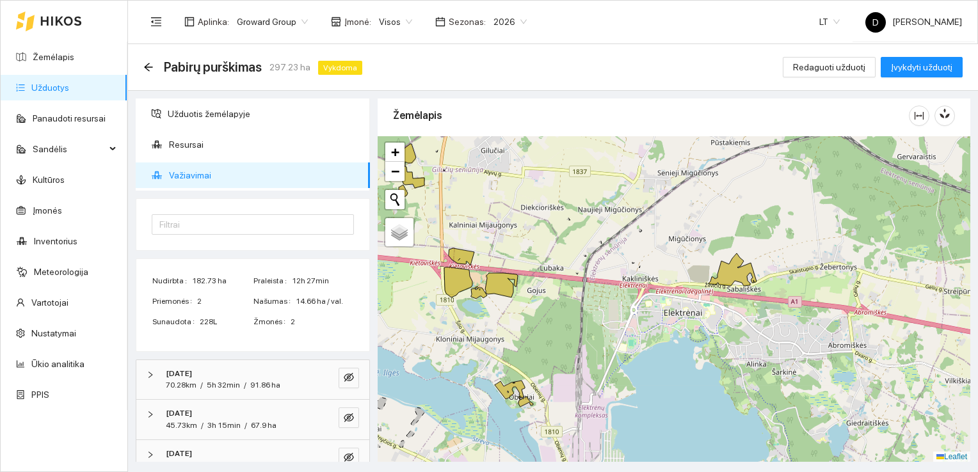
drag, startPoint x: 648, startPoint y: 390, endPoint x: 414, endPoint y: 342, distance: 239.2
click at [414, 342] on div at bounding box center [674, 299] width 593 height 326
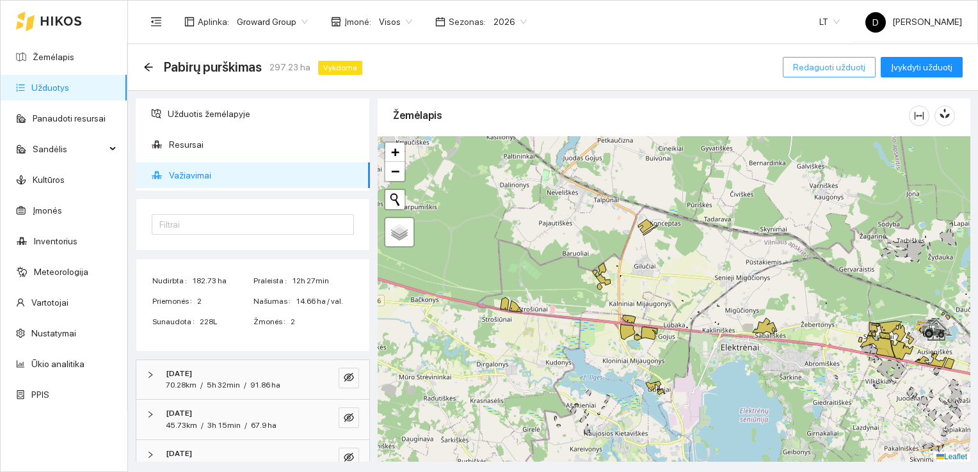
click at [835, 74] on span "Redaguoti užduotį" at bounding box center [829, 67] width 72 height 14
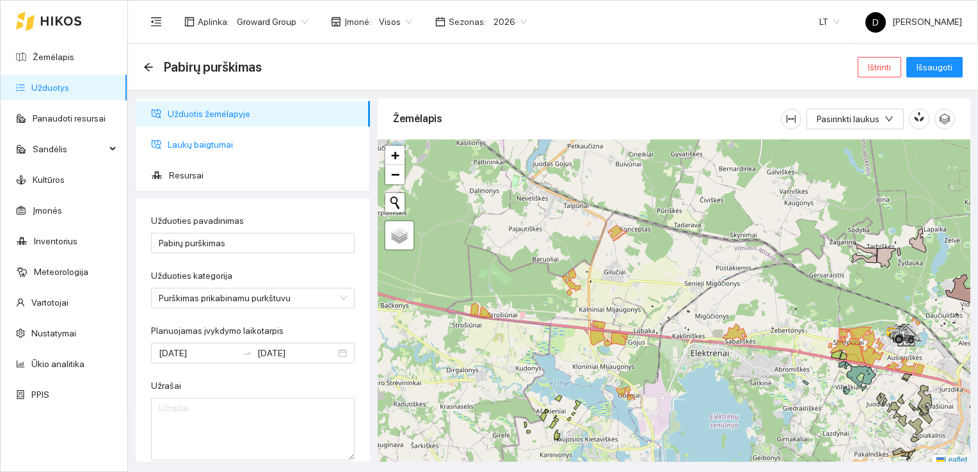
click at [199, 144] on span "Laukų baigtumai" at bounding box center [264, 145] width 192 height 26
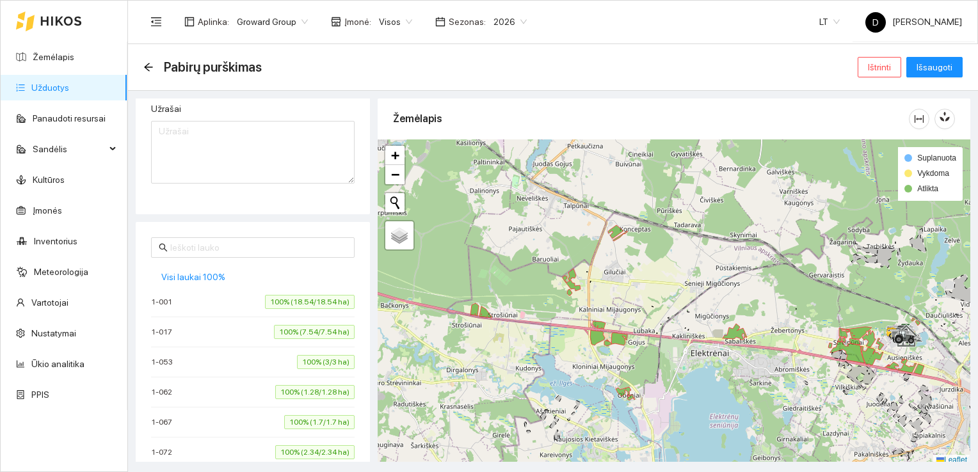
scroll to position [275, 0]
click at [602, 59] on div "Pabirų purškimas Ištrinti Išsaugoti" at bounding box center [552, 67] width 819 height 26
click at [597, 63] on div "Pabirų purškimas Ištrinti Išsaugoti" at bounding box center [552, 67] width 819 height 26
